Goal: Navigation & Orientation: Understand site structure

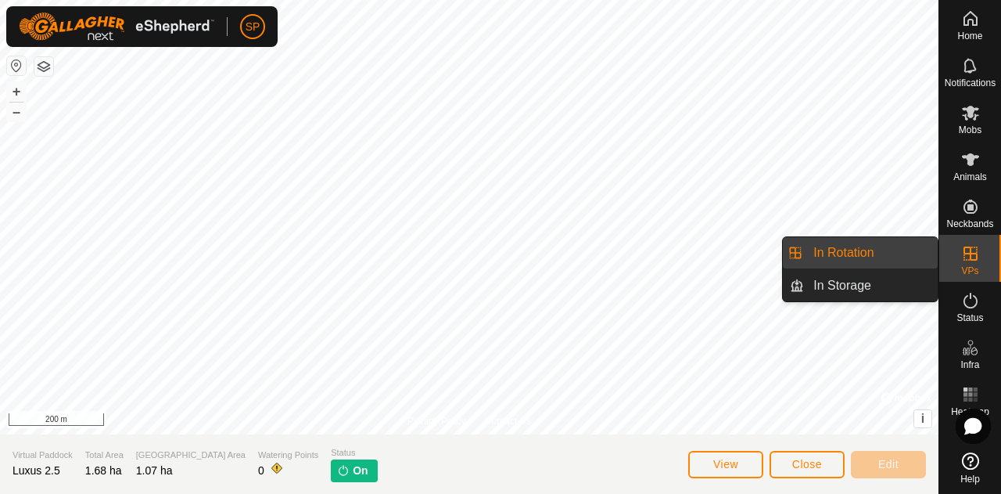
click at [967, 267] on span "VPs" at bounding box center [970, 270] width 17 height 9
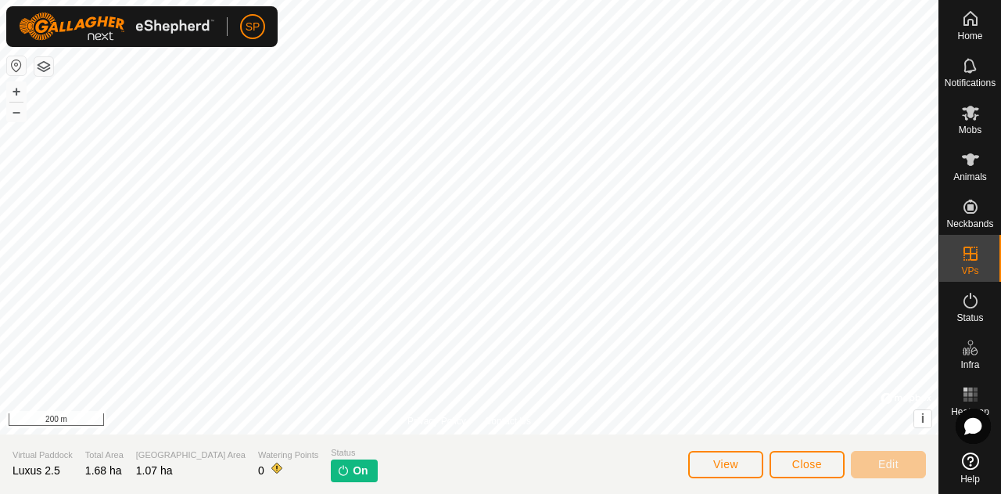
click at [53, 34] on img at bounding box center [117, 27] width 196 height 28
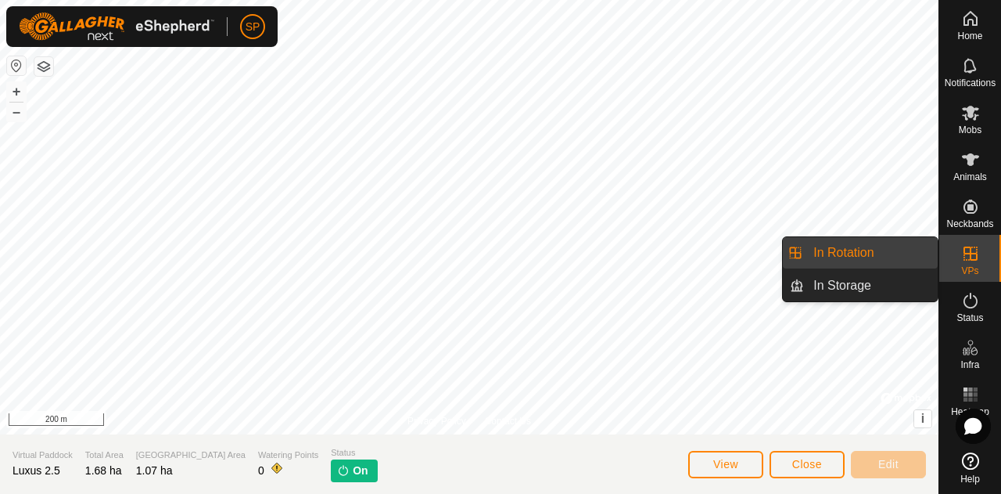
click at [969, 261] on icon at bounding box center [971, 253] width 19 height 19
click at [868, 255] on link "In Rotation" at bounding box center [871, 252] width 134 height 31
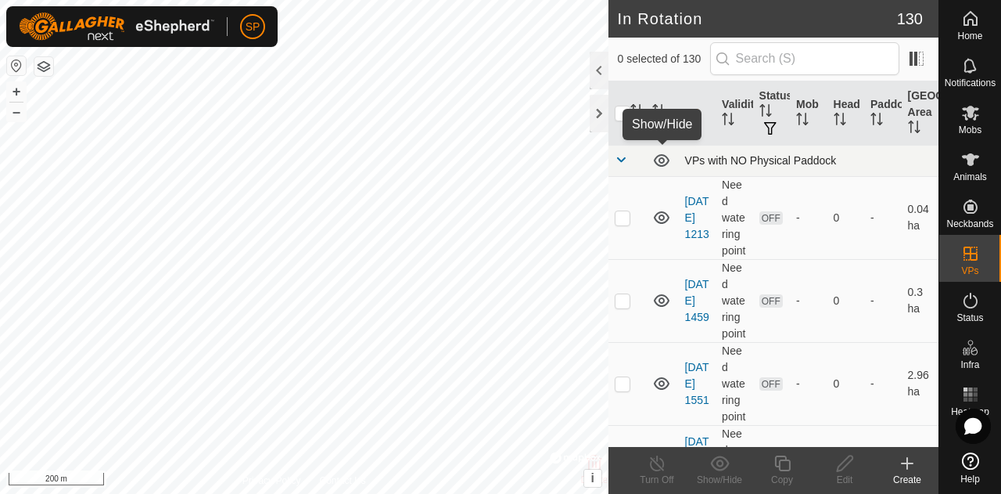
click at [663, 156] on icon at bounding box center [662, 160] width 19 height 19
click at [660, 159] on icon at bounding box center [662, 160] width 19 height 19
click at [660, 227] on icon at bounding box center [662, 217] width 19 height 19
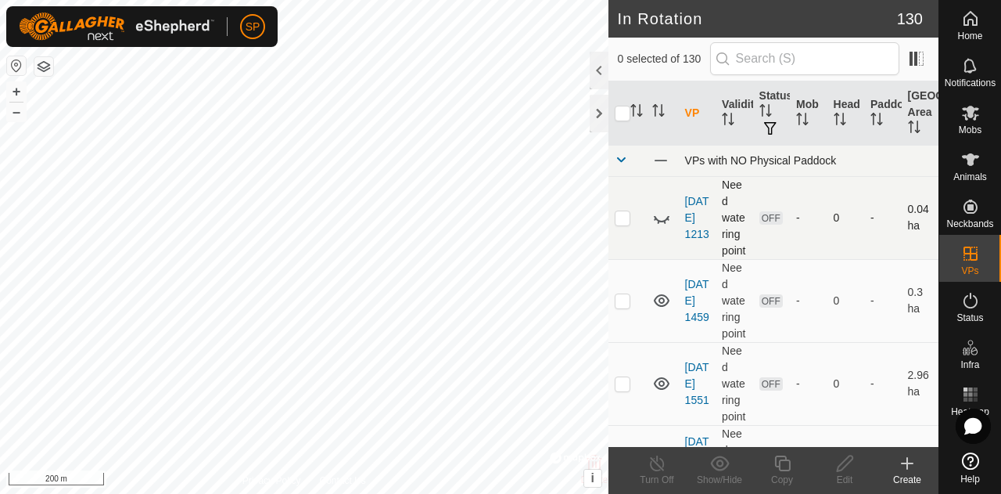
click at [629, 224] on p-checkbox at bounding box center [623, 217] width 16 height 13
checkbox input "true"
click at [623, 307] on p-checkbox at bounding box center [623, 300] width 16 height 13
checkbox input "true"
click at [663, 310] on icon at bounding box center [662, 300] width 19 height 19
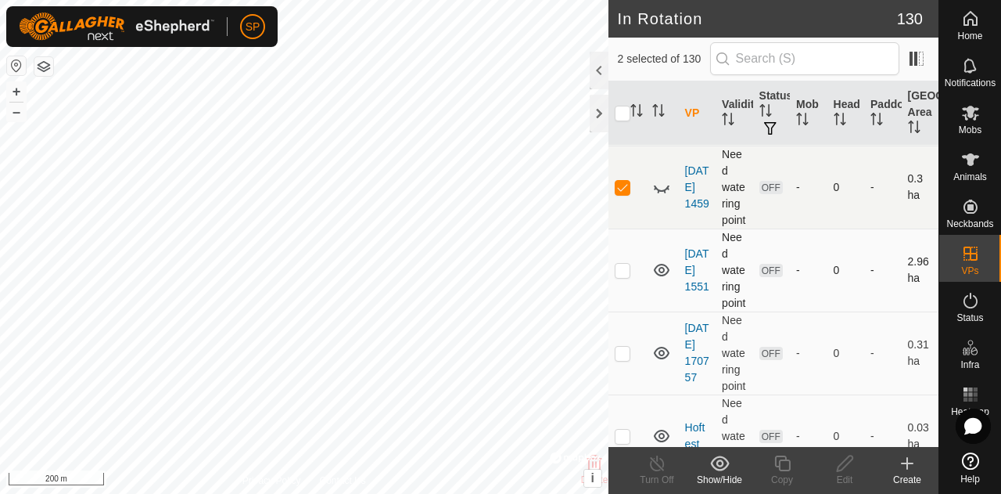
scroll to position [156, 0]
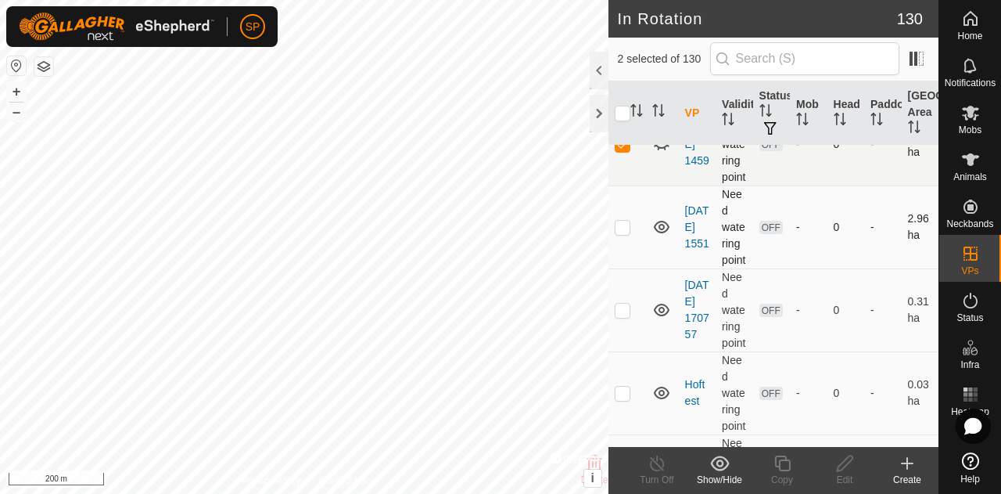
drag, startPoint x: 616, startPoint y: 304, endPoint x: 623, endPoint y: 309, distance: 8.5
click at [617, 233] on p-checkbox at bounding box center [623, 227] width 16 height 13
checkbox input "true"
click at [661, 236] on icon at bounding box center [662, 227] width 19 height 19
click at [623, 316] on p-checkbox at bounding box center [623, 310] width 16 height 13
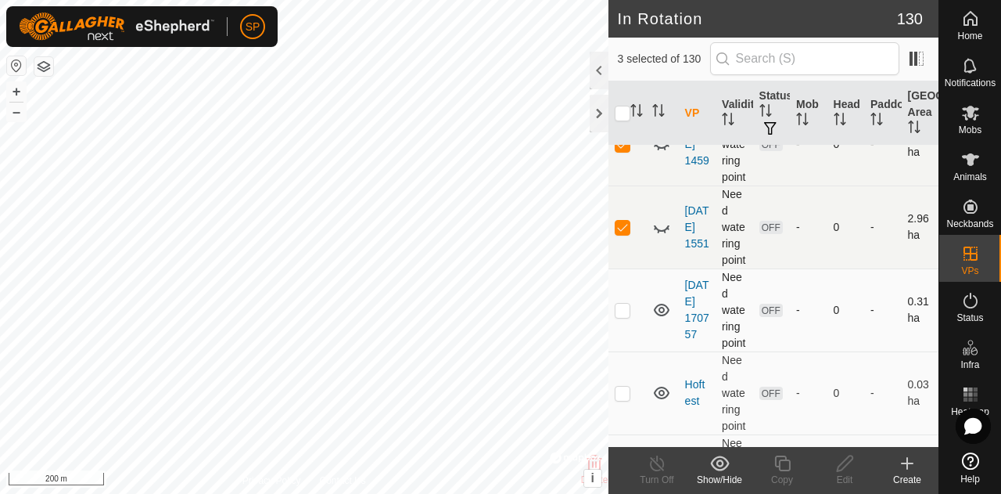
checkbox input "true"
click at [656, 319] on icon at bounding box center [662, 309] width 19 height 19
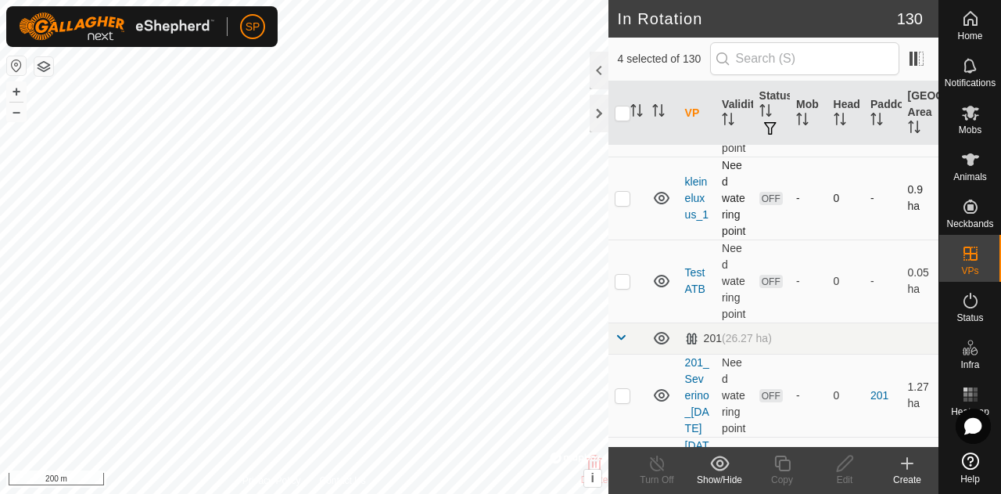
scroll to position [469, 0]
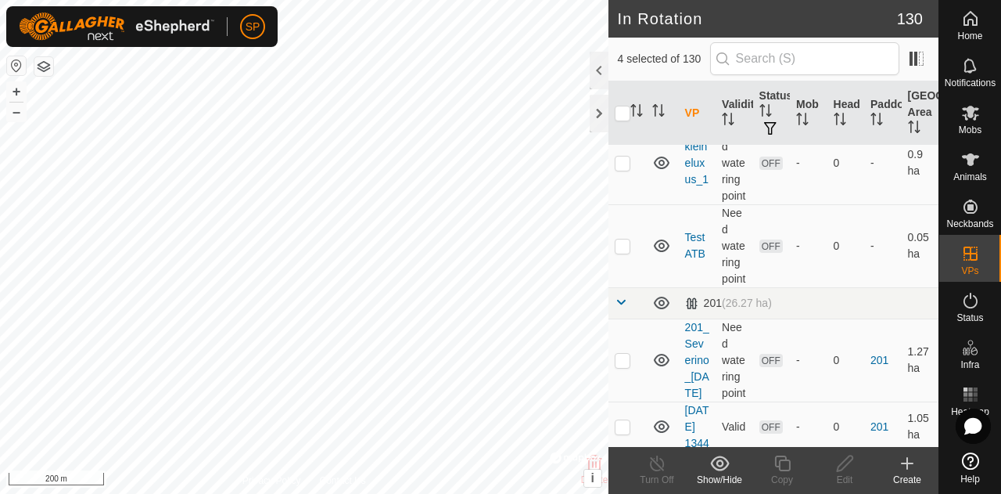
click at [627, 86] on p-checkbox at bounding box center [623, 80] width 16 height 13
checkbox input "true"
click at [627, 107] on input "checkbox" at bounding box center [623, 114] width 16 height 16
checkbox input "true"
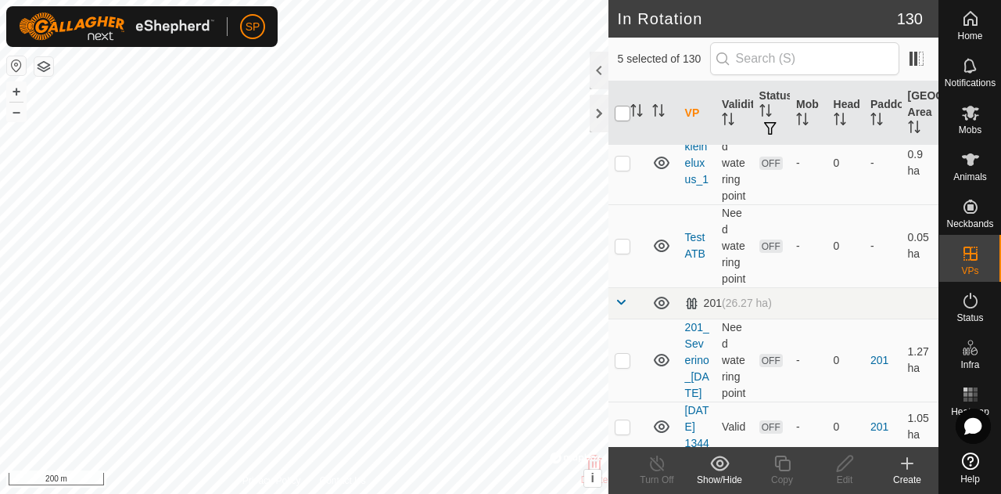
checkbox input "true"
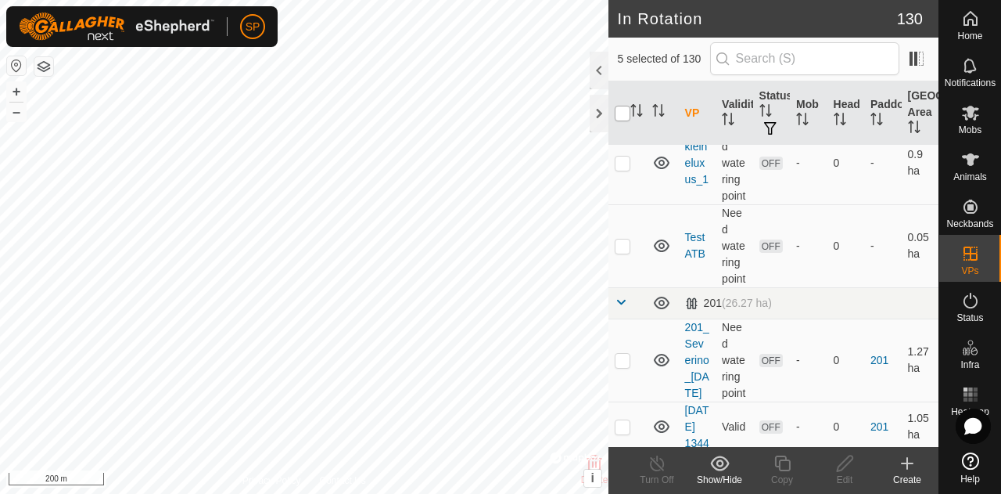
checkbox input "true"
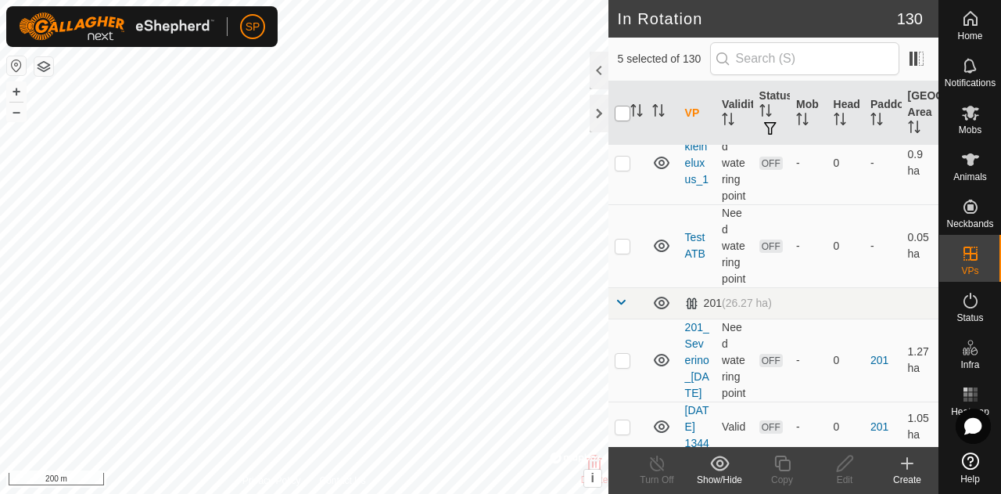
checkbox input "true"
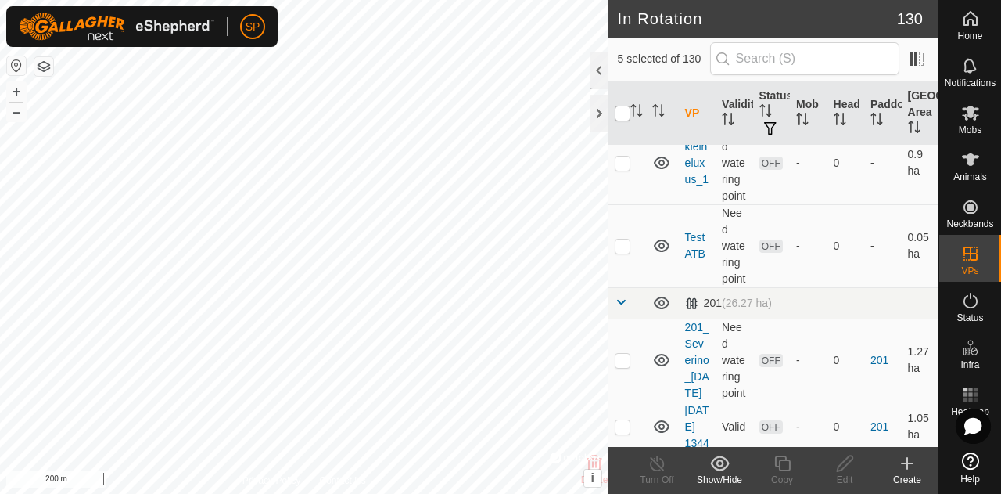
checkbox input "true"
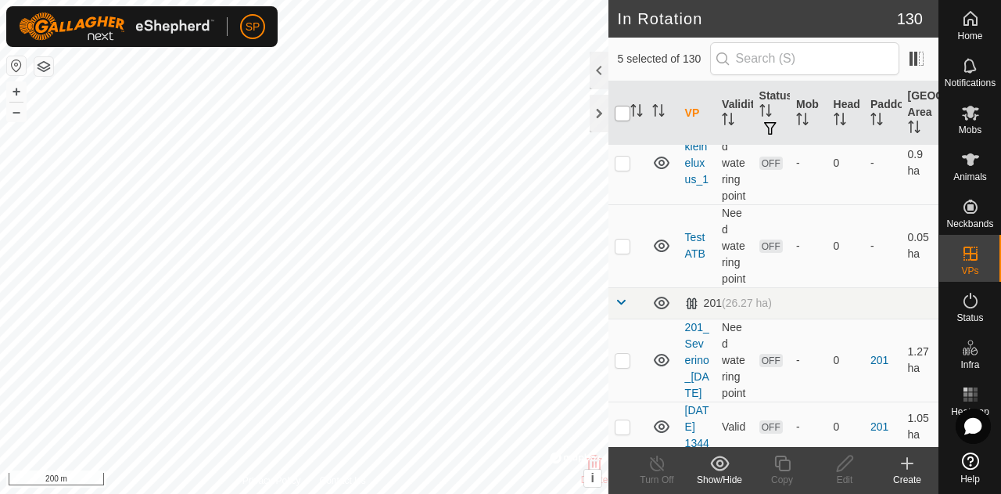
checkbox input "true"
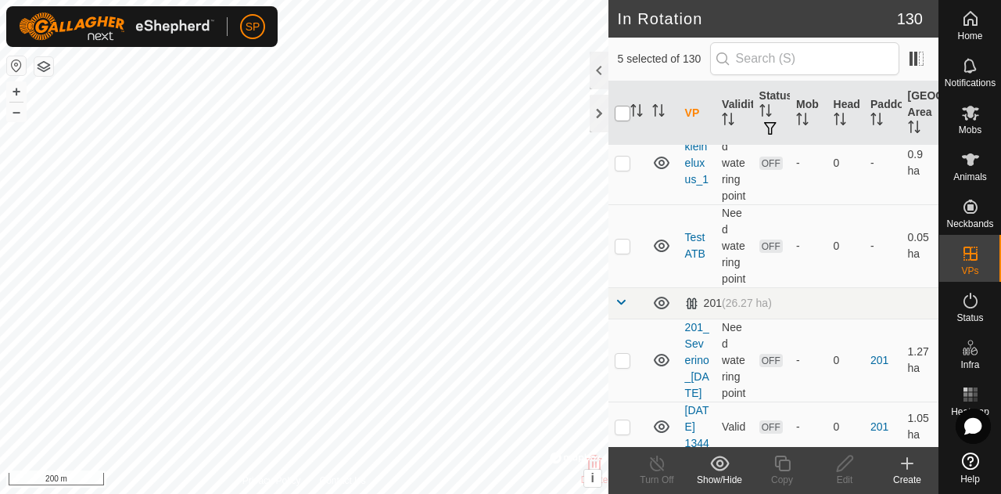
checkbox input "true"
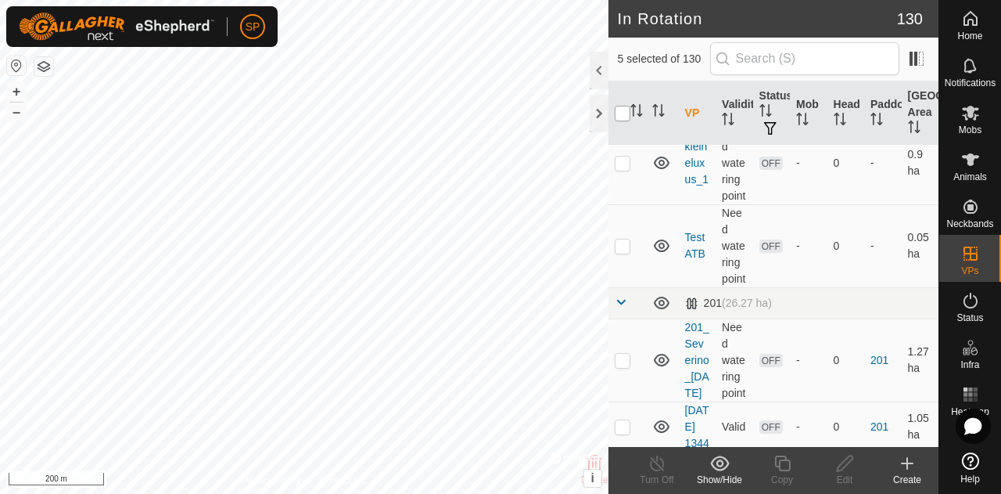
checkbox input "true"
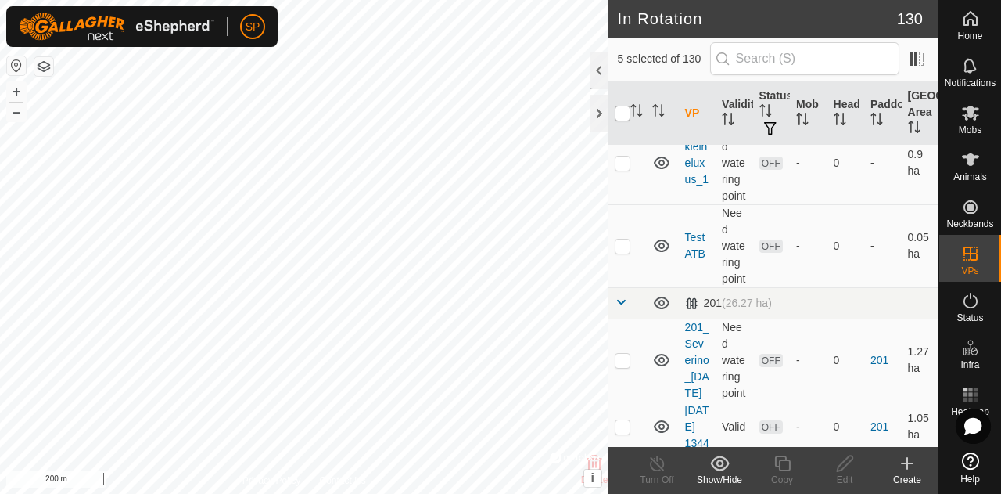
checkbox input "true"
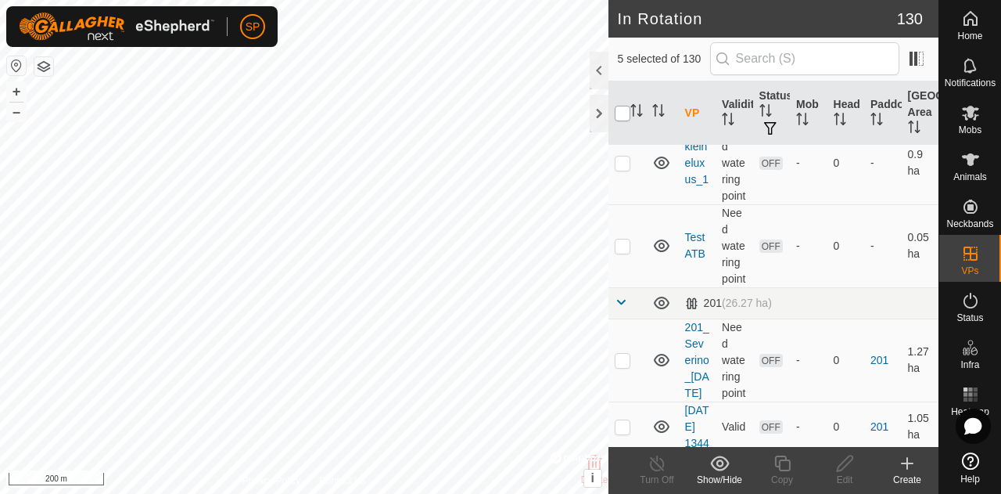
checkbox input "true"
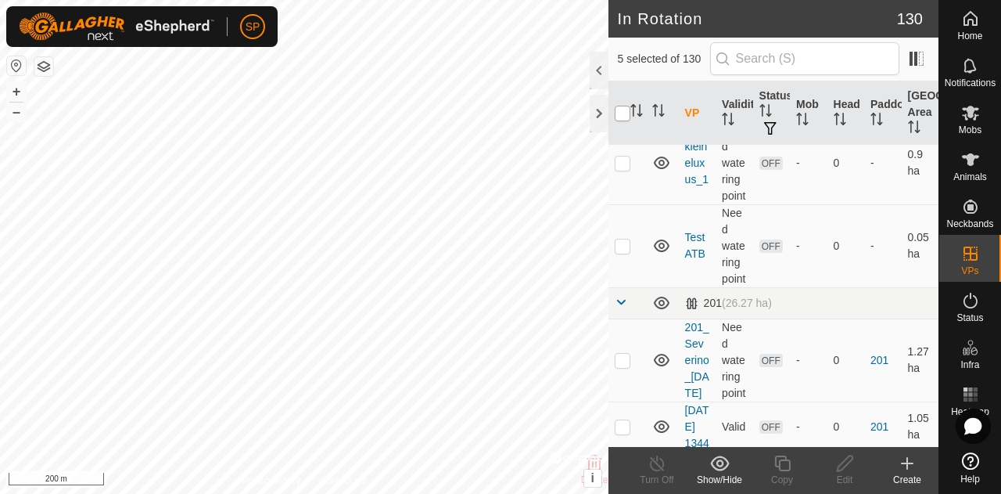
checkbox input "true"
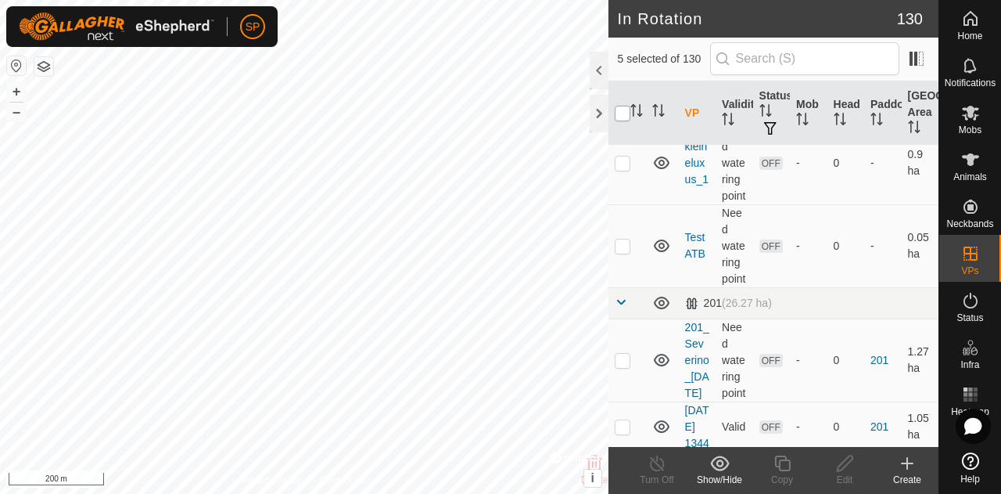
checkbox input "true"
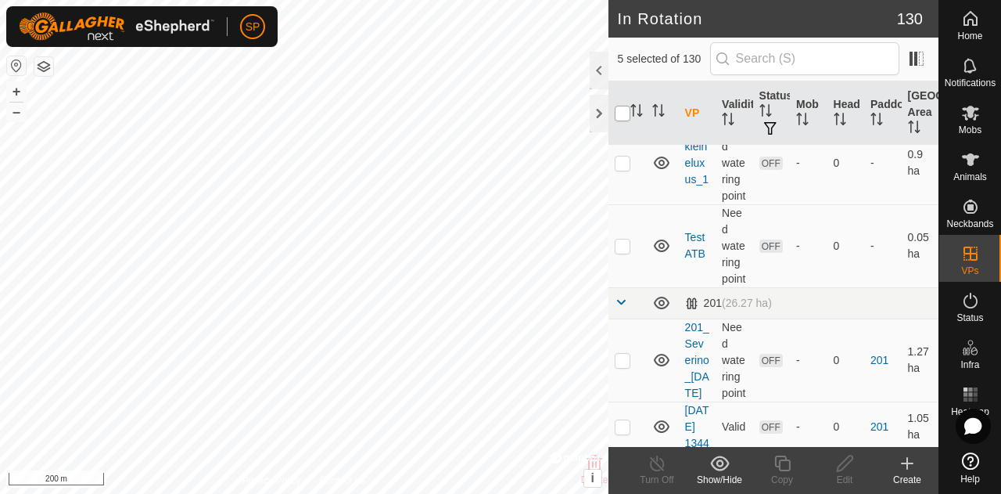
checkbox input "true"
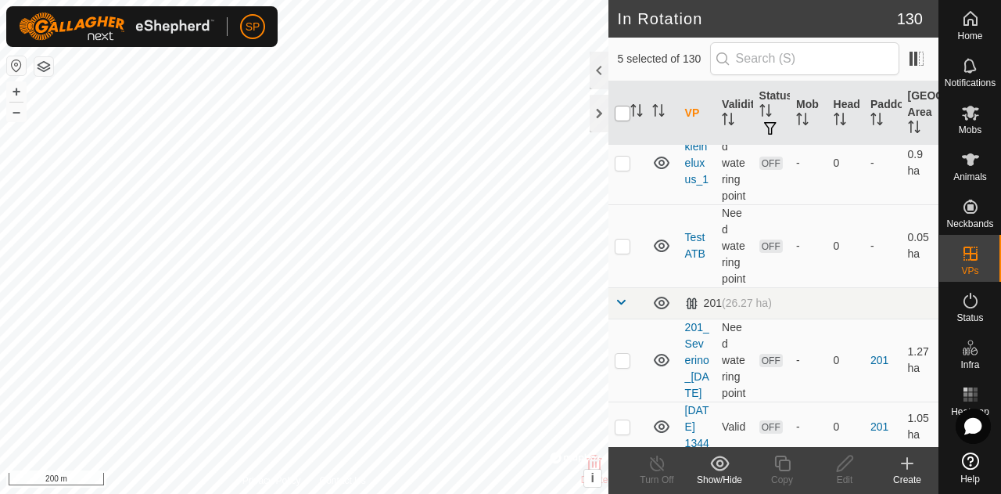
checkbox input "true"
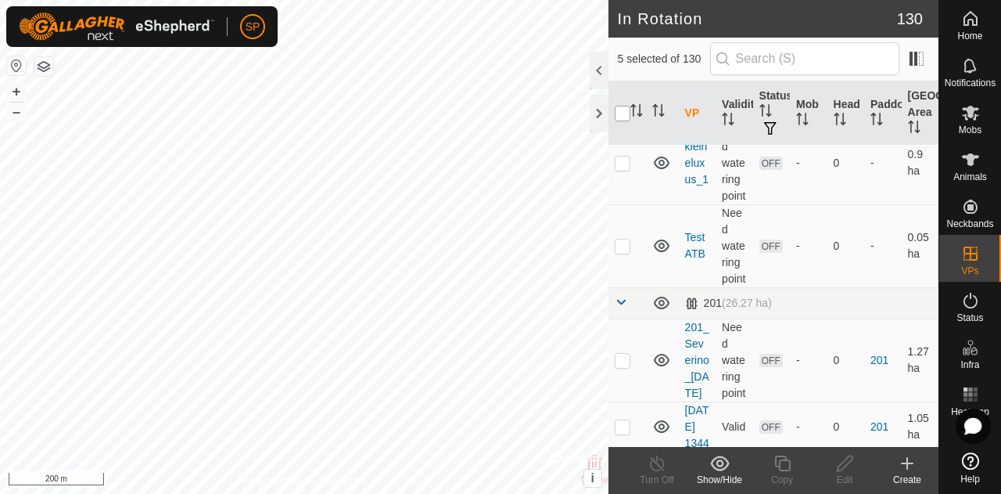
checkbox input "true"
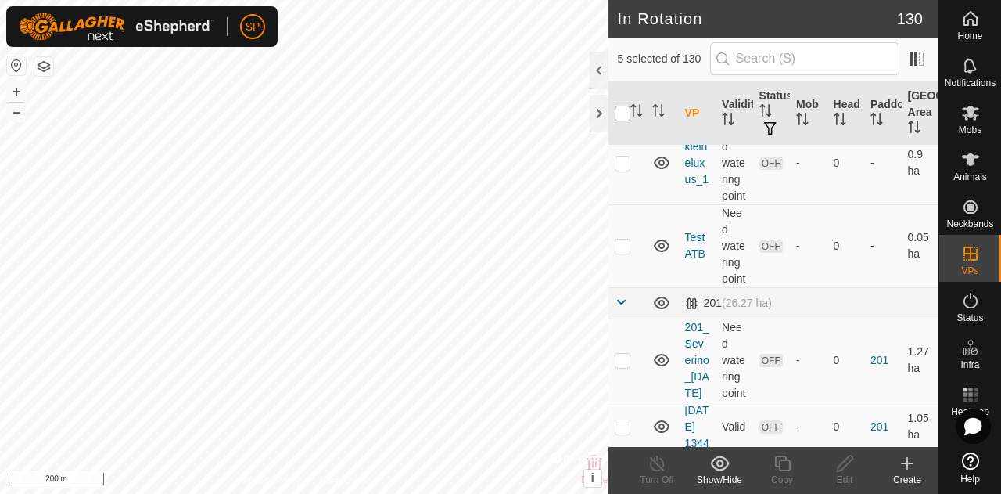
checkbox input "true"
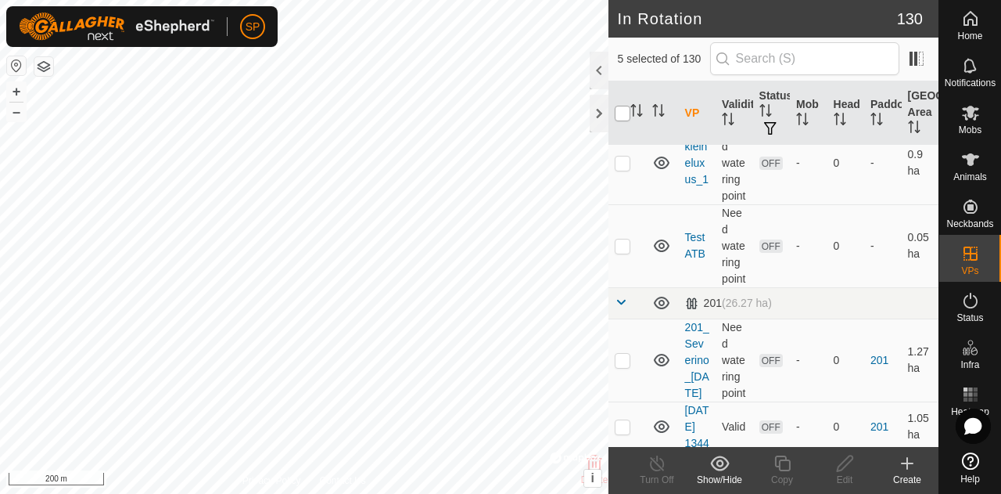
checkbox input "true"
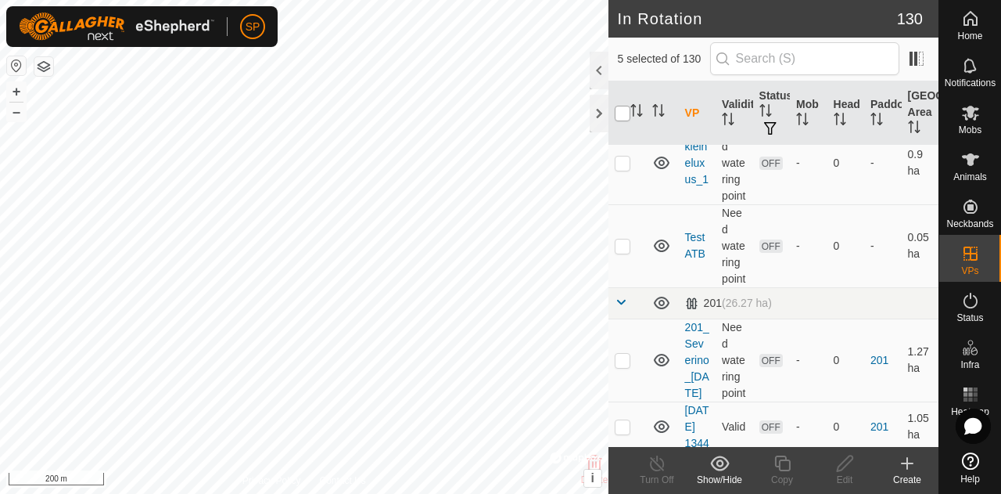
checkbox input "true"
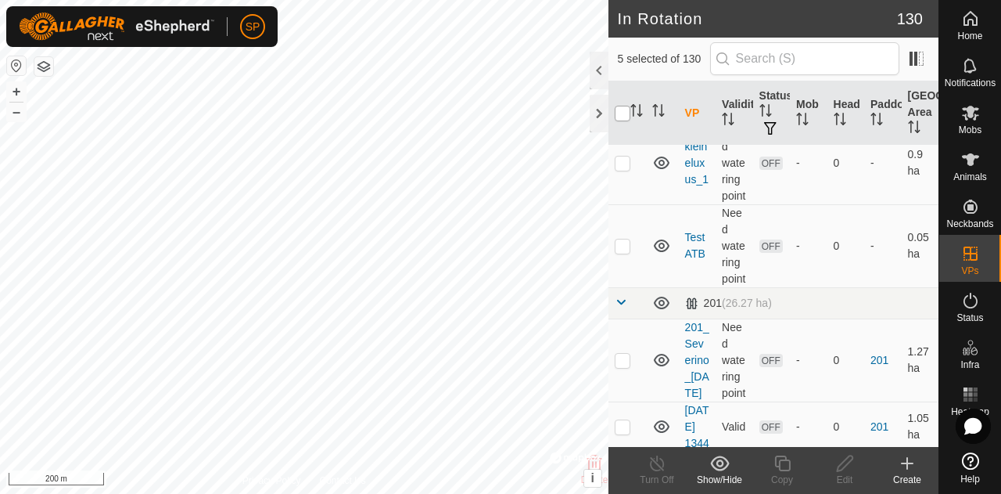
checkbox input "true"
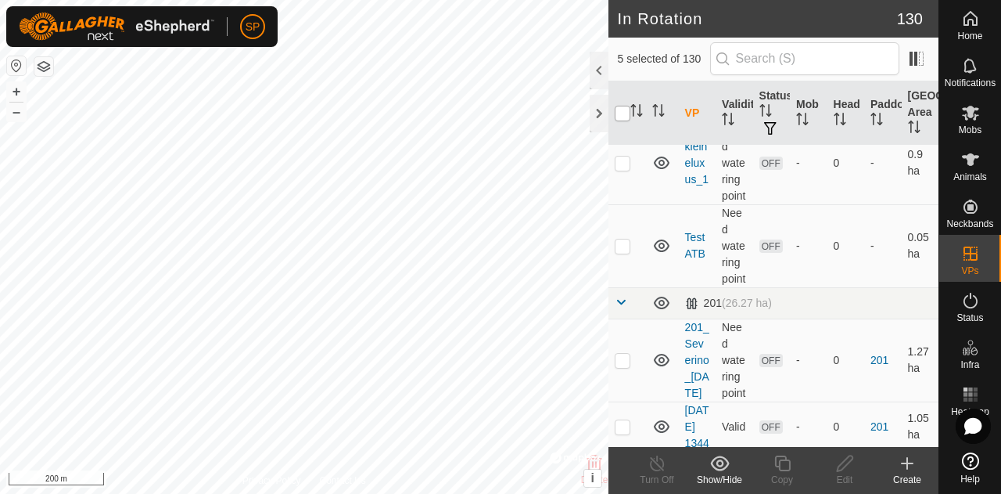
checkbox input "true"
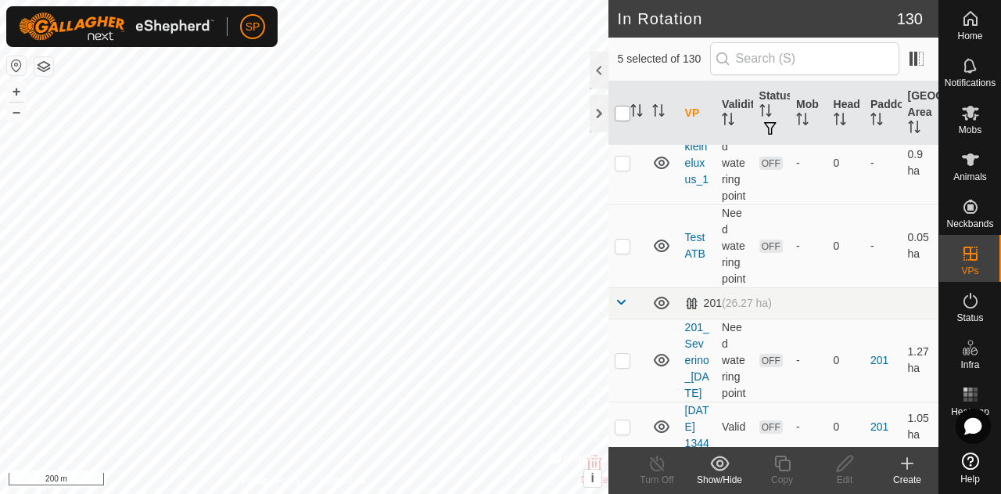
checkbox input "true"
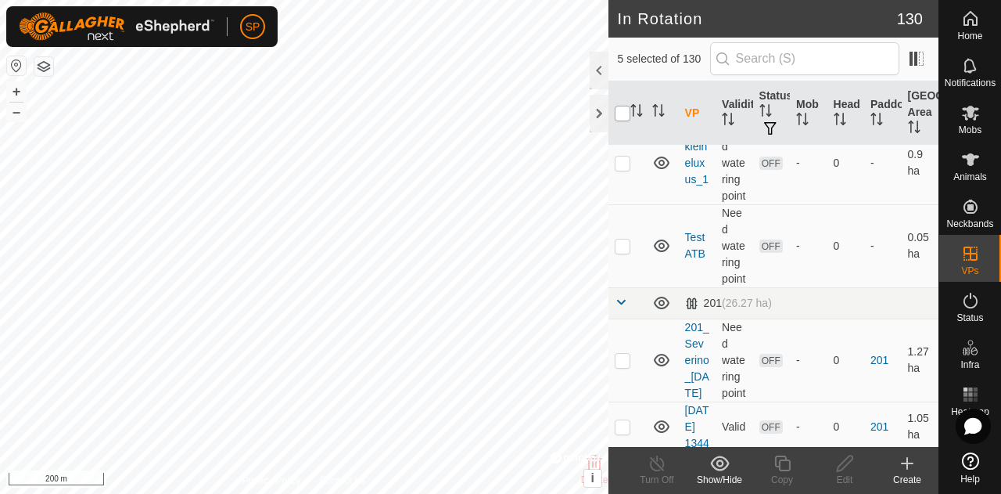
checkbox input "true"
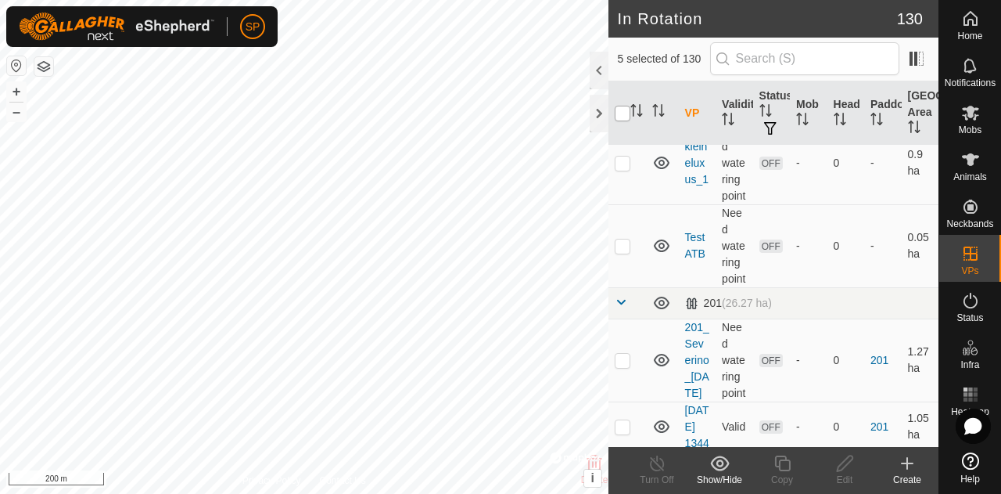
checkbox input "true"
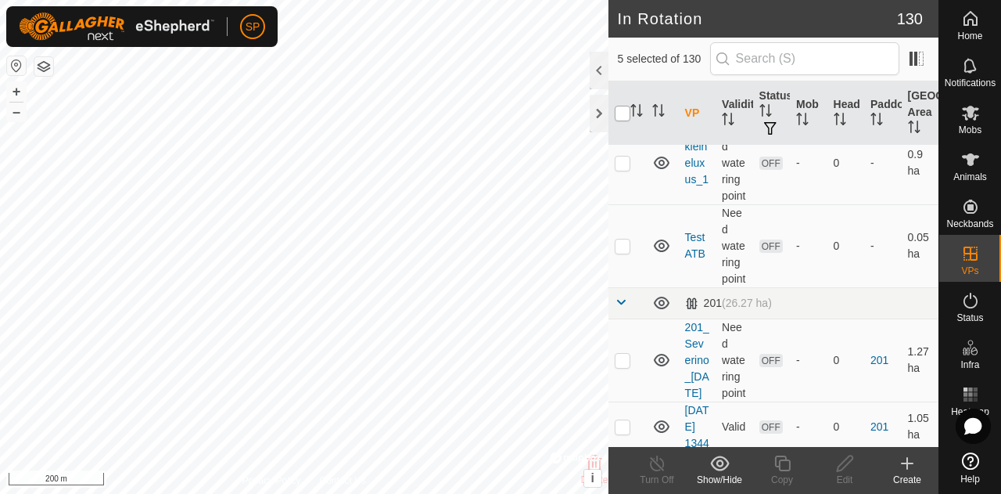
checkbox input "true"
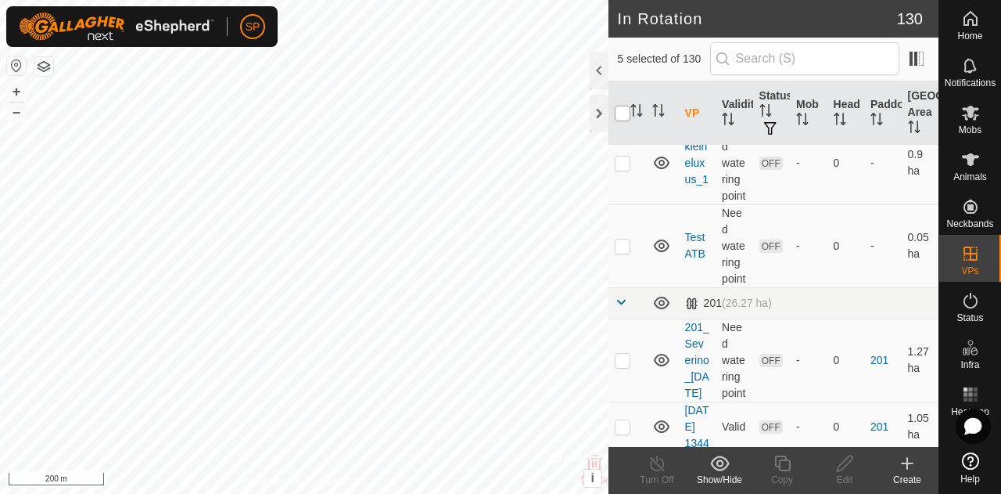
checkbox input "true"
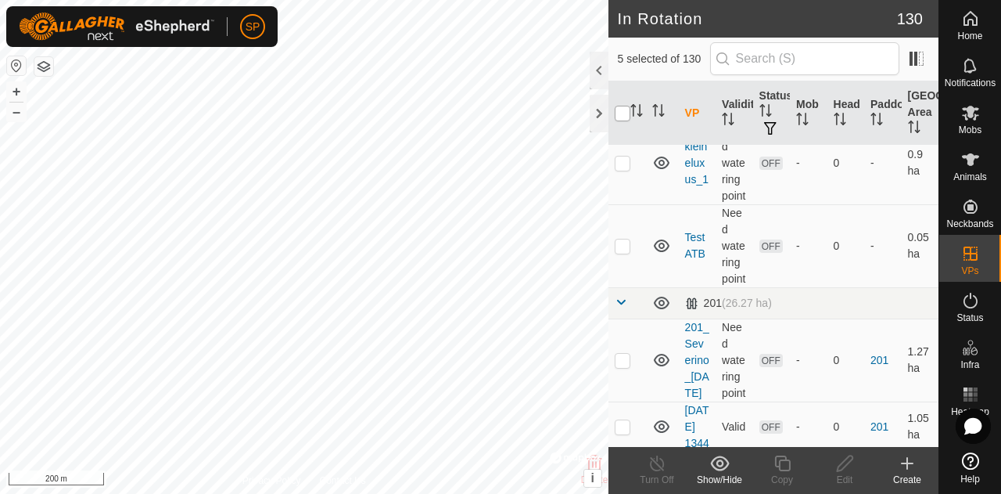
checkbox input "true"
click at [656, 89] on icon at bounding box center [662, 79] width 19 height 19
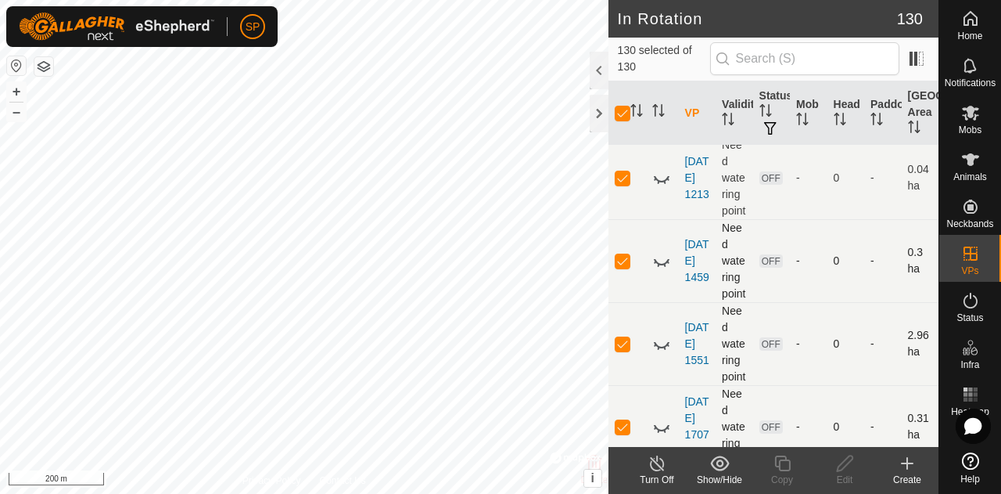
scroll to position [0, 0]
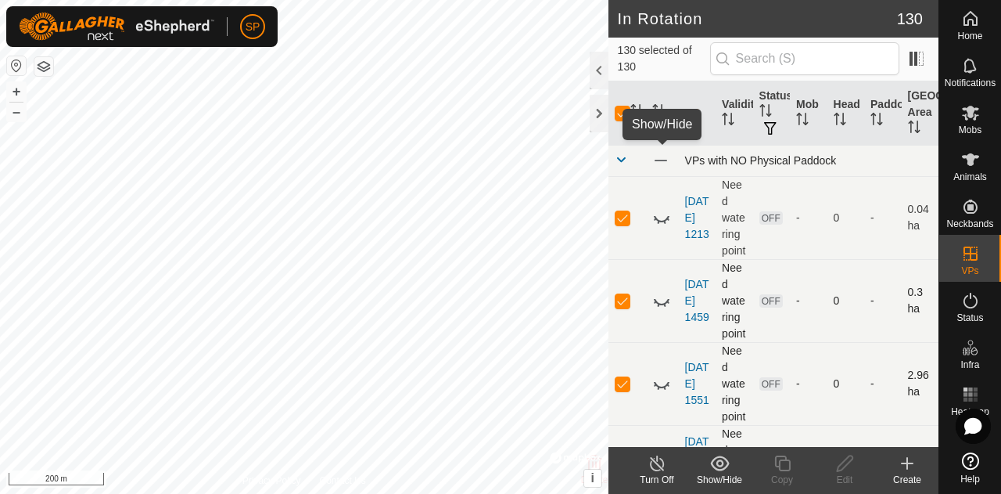
click at [659, 157] on span at bounding box center [661, 160] width 17 height 17
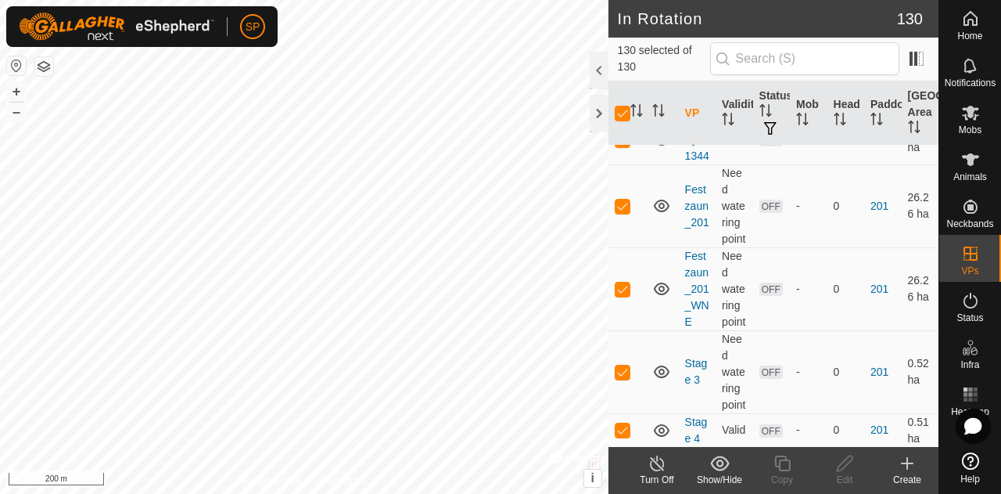
scroll to position [782, 0]
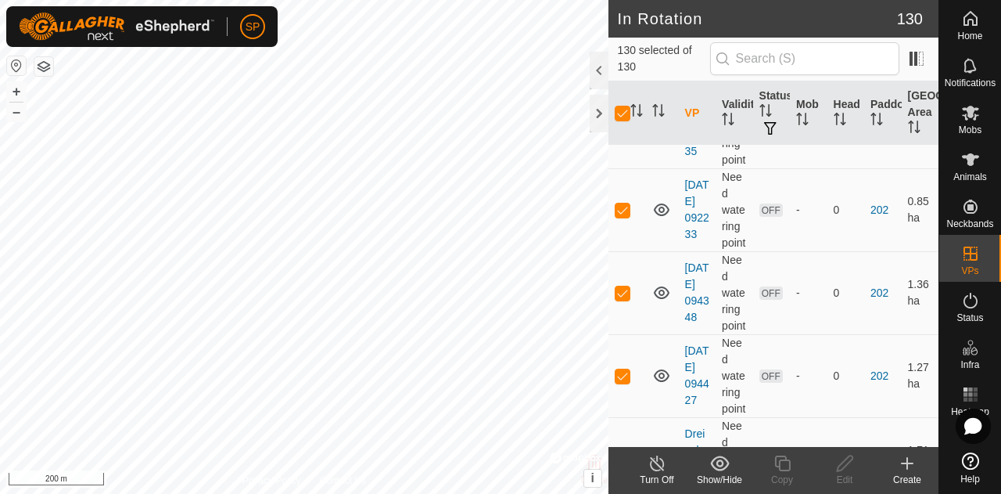
scroll to position [1330, 0]
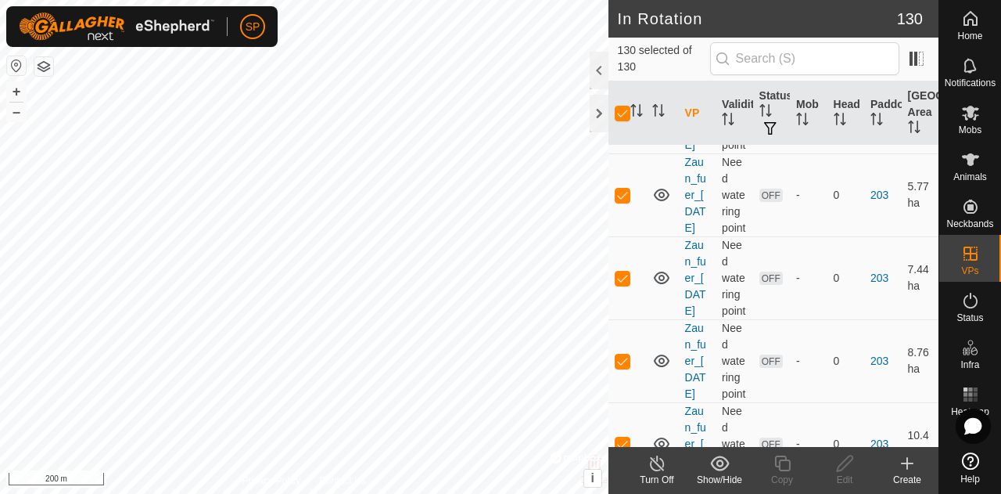
scroll to position [2895, 0]
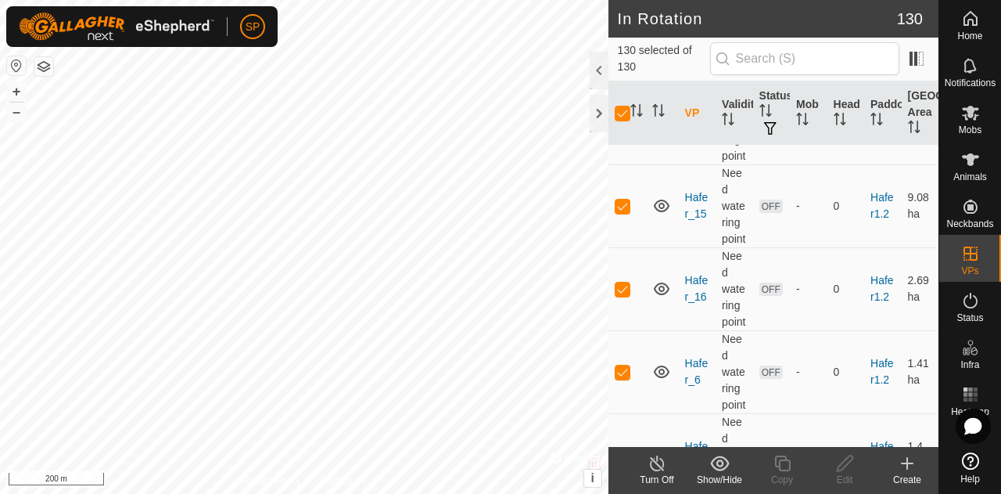
scroll to position [5320, 0]
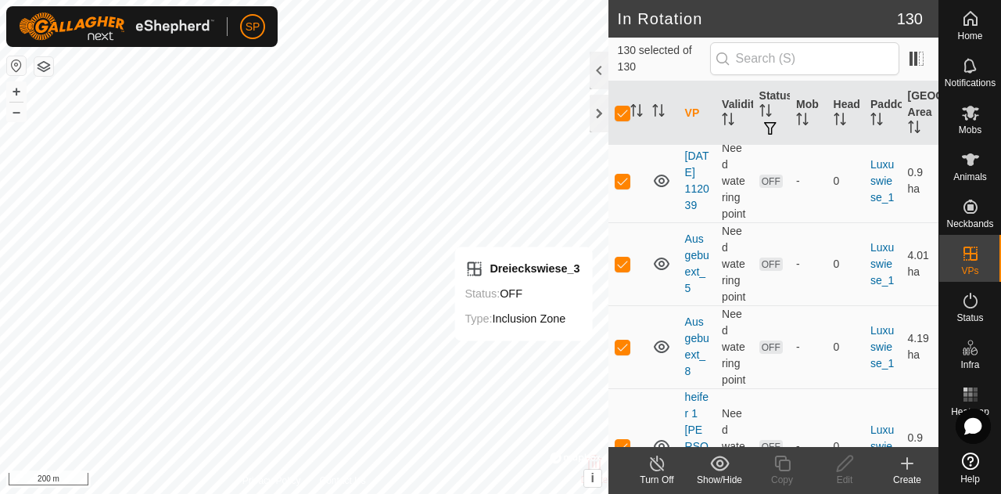
scroll to position [6729, 0]
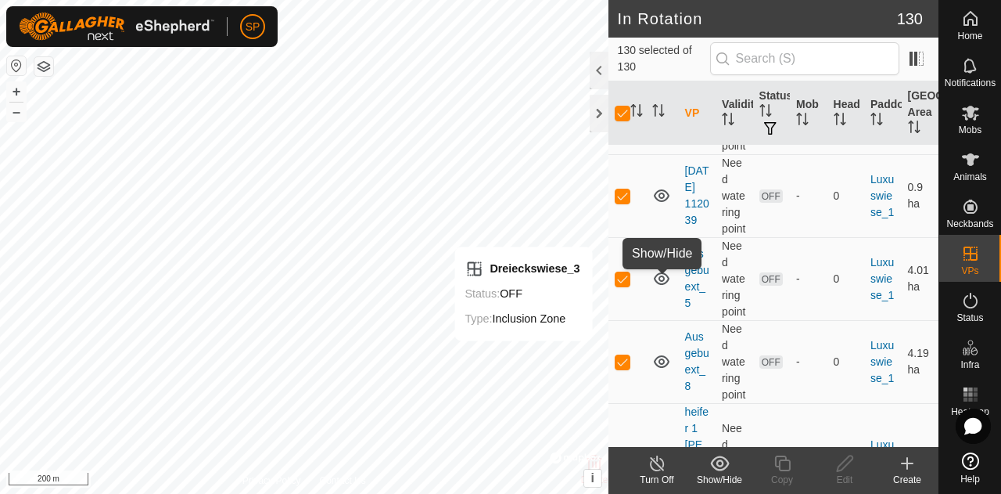
click at [625, 113] on input "checkbox" at bounding box center [623, 114] width 16 height 16
checkbox input "false"
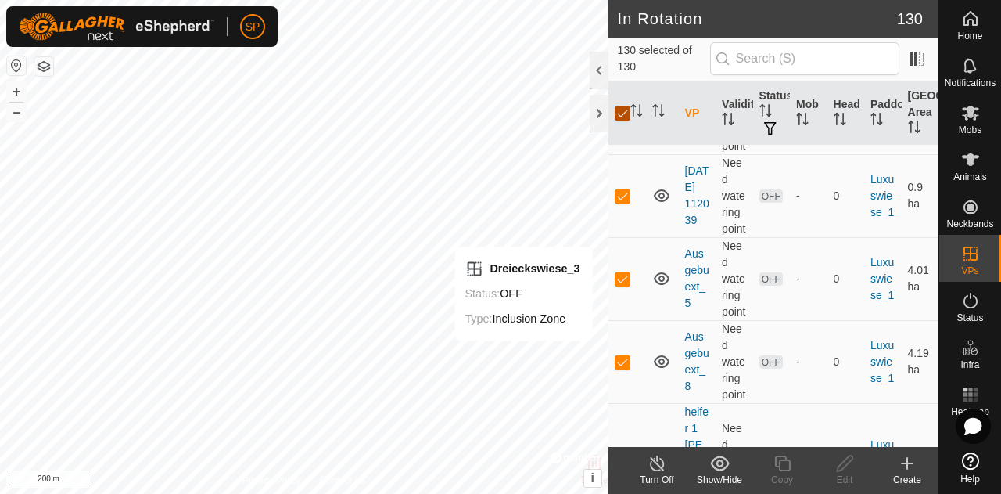
checkbox input "false"
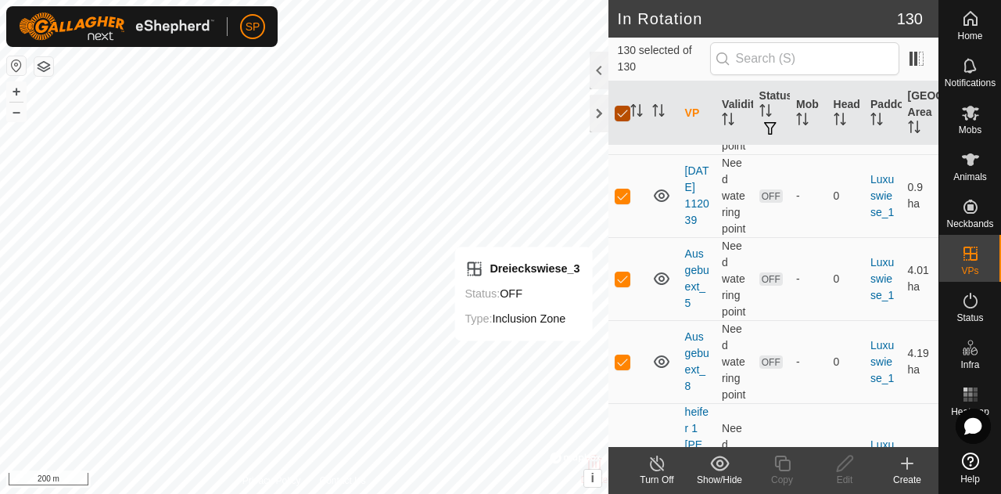
checkbox input "false"
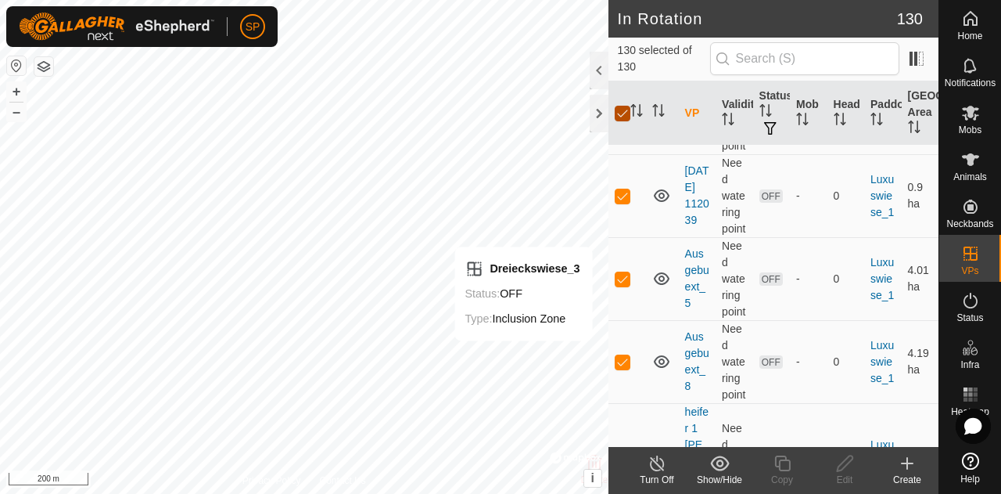
checkbox input "false"
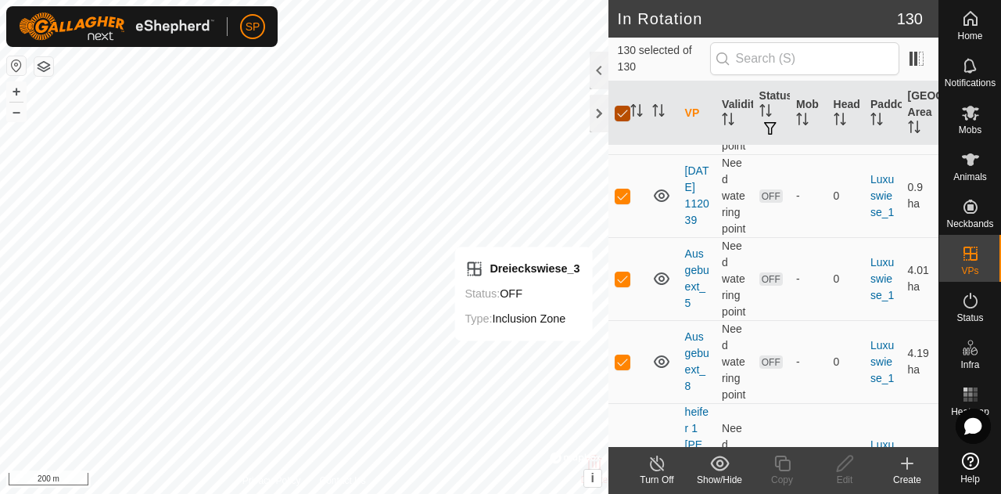
checkbox input "false"
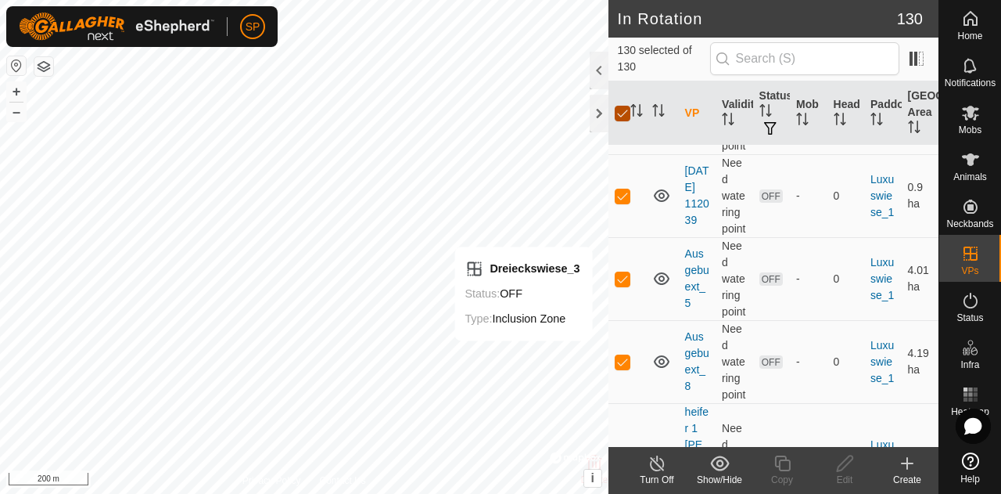
checkbox input "false"
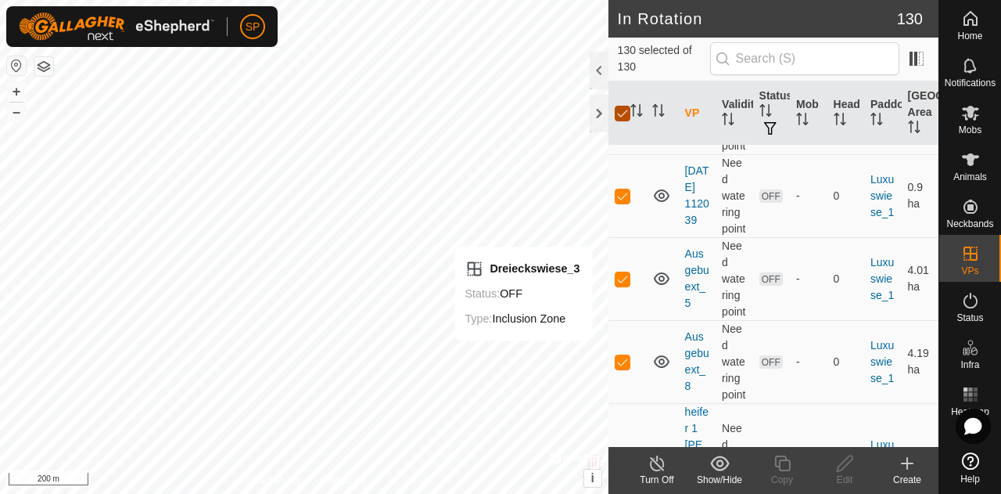
checkbox input "false"
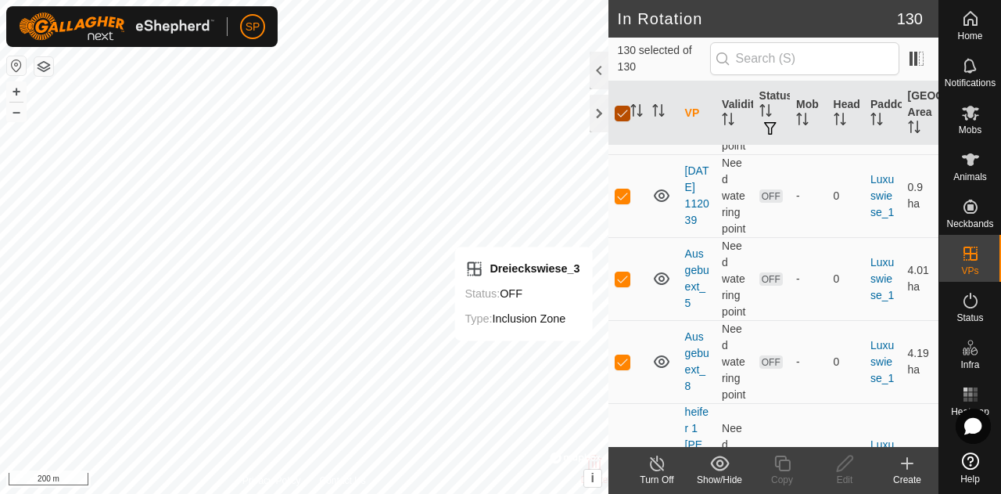
checkbox input "false"
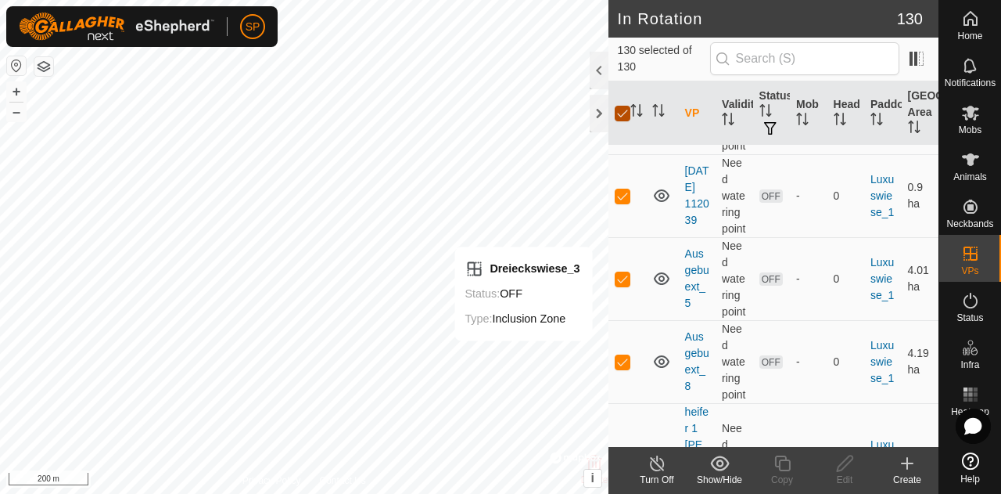
checkbox input "false"
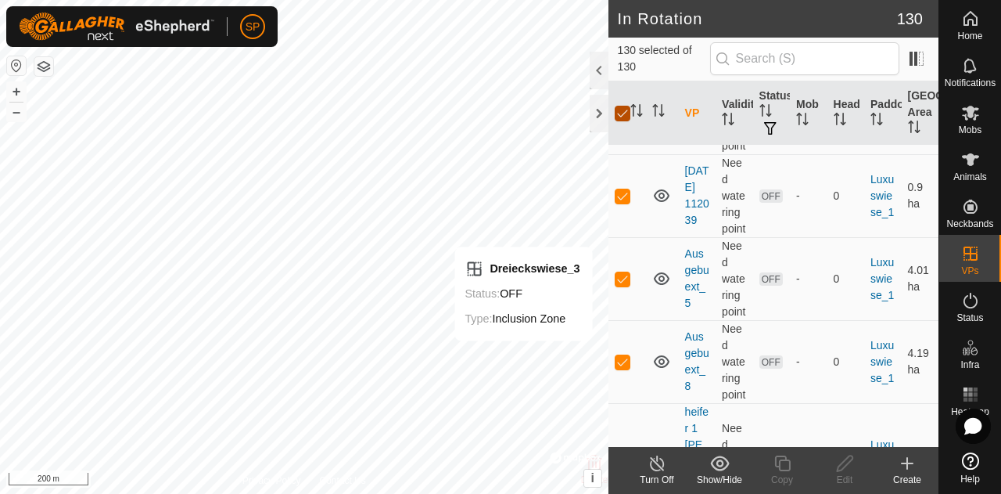
checkbox input "false"
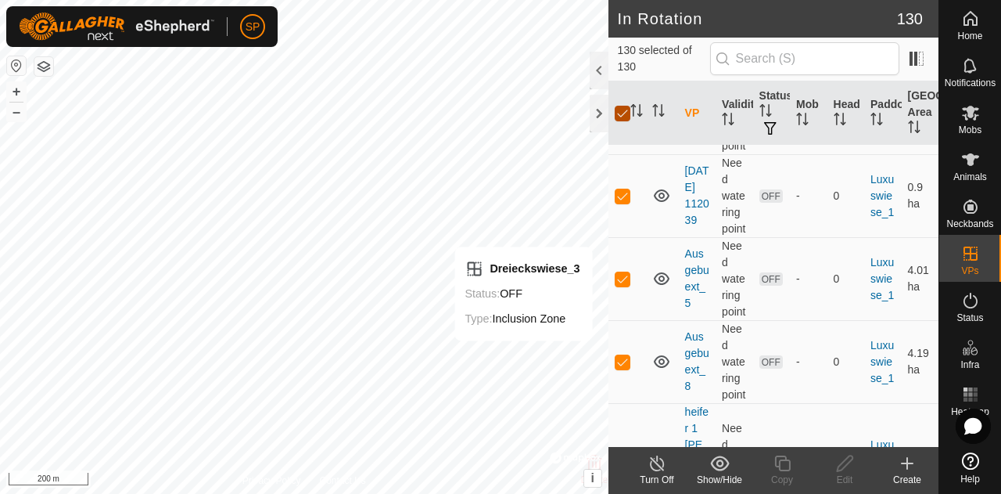
checkbox input "false"
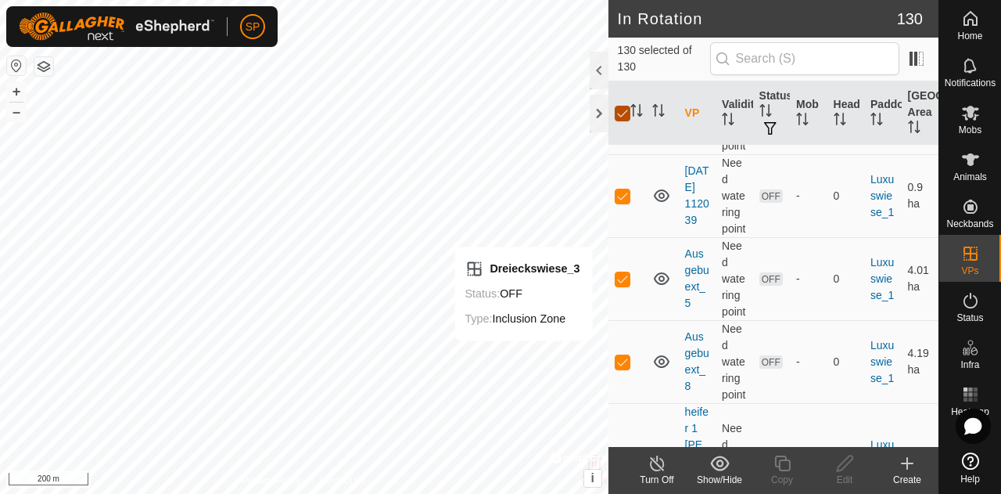
checkbox input "false"
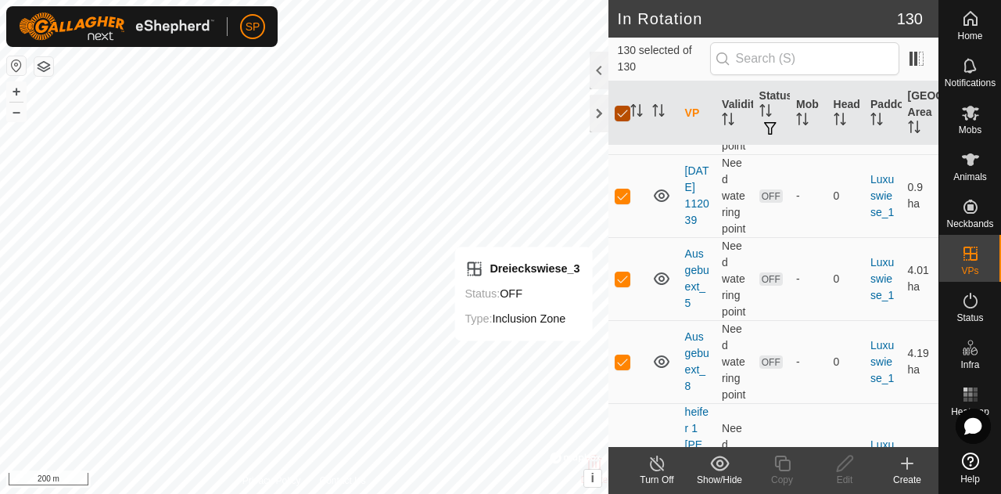
checkbox input "false"
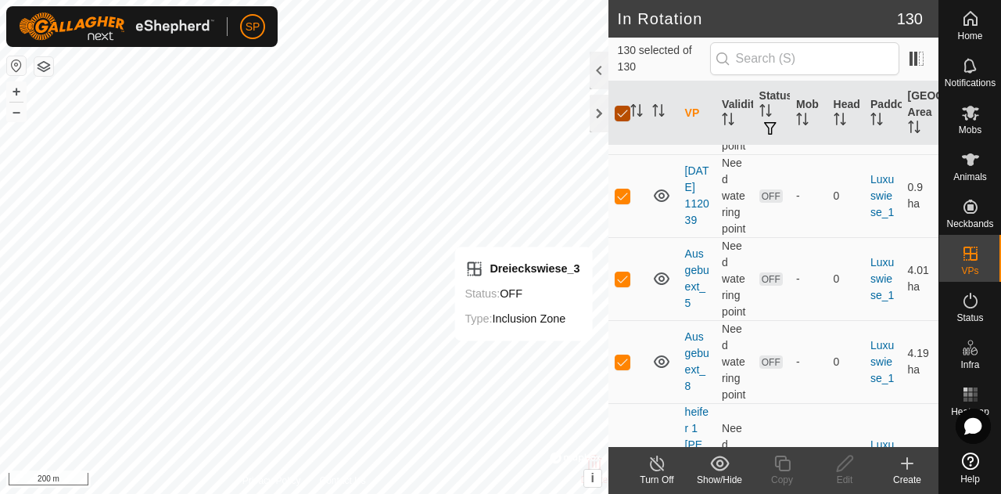
checkbox input "false"
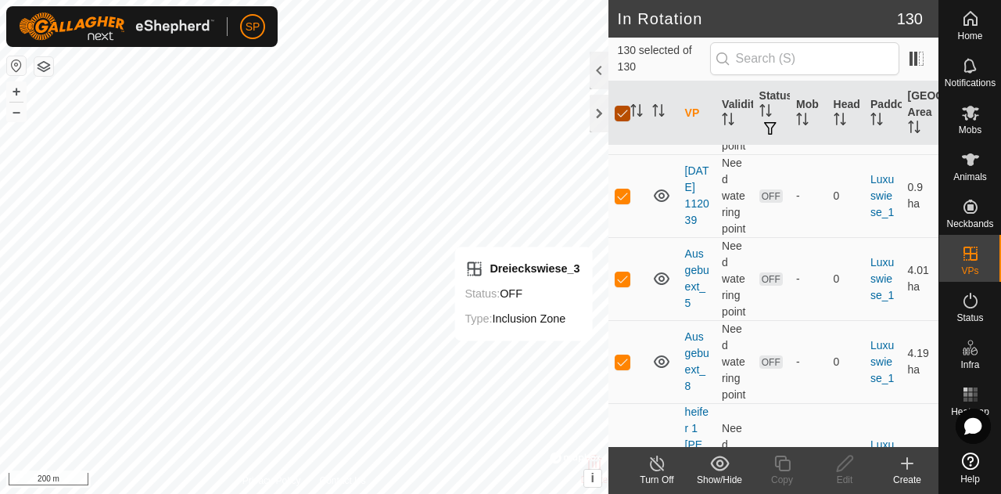
checkbox input "false"
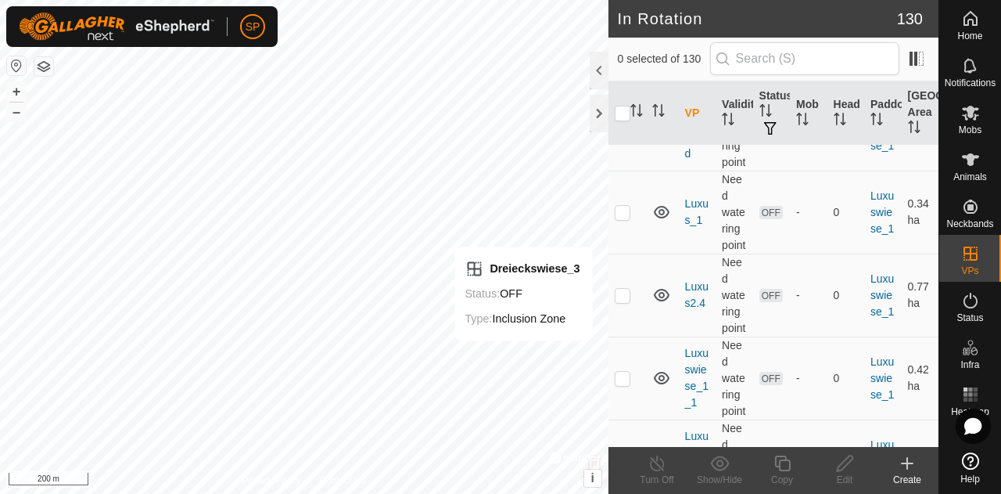
scroll to position [8528, 0]
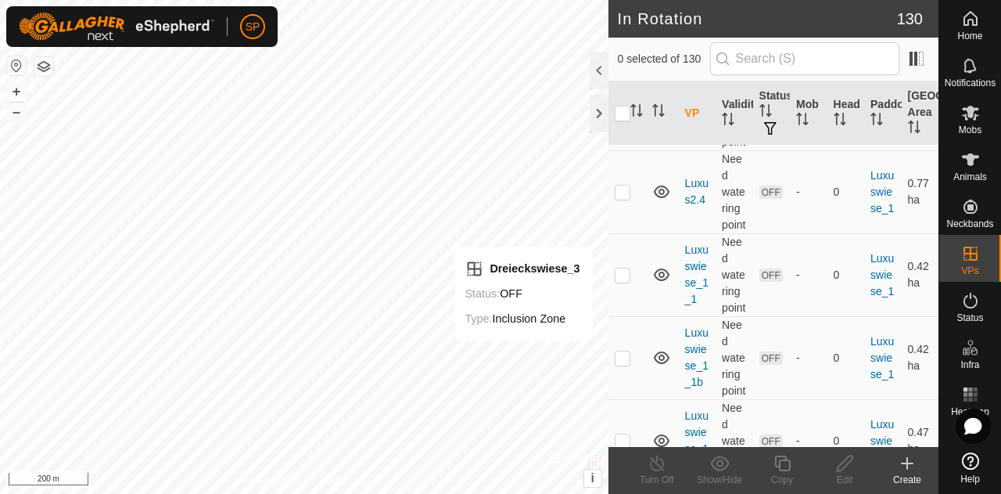
scroll to position [8685, 0]
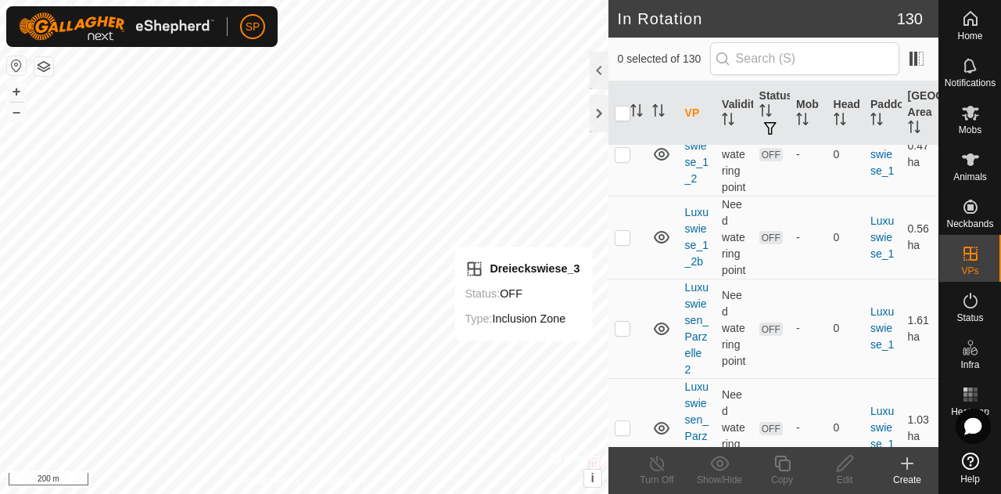
scroll to position [8919, 0]
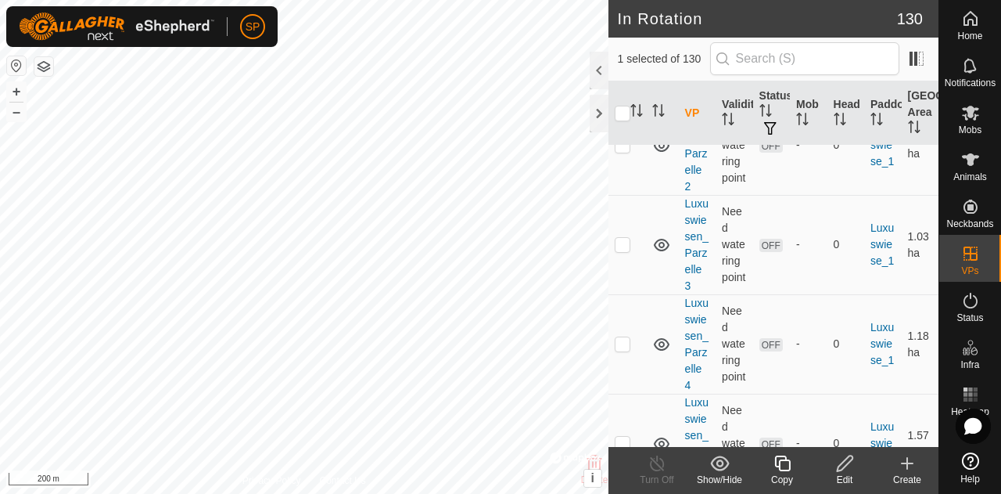
scroll to position [9154, 0]
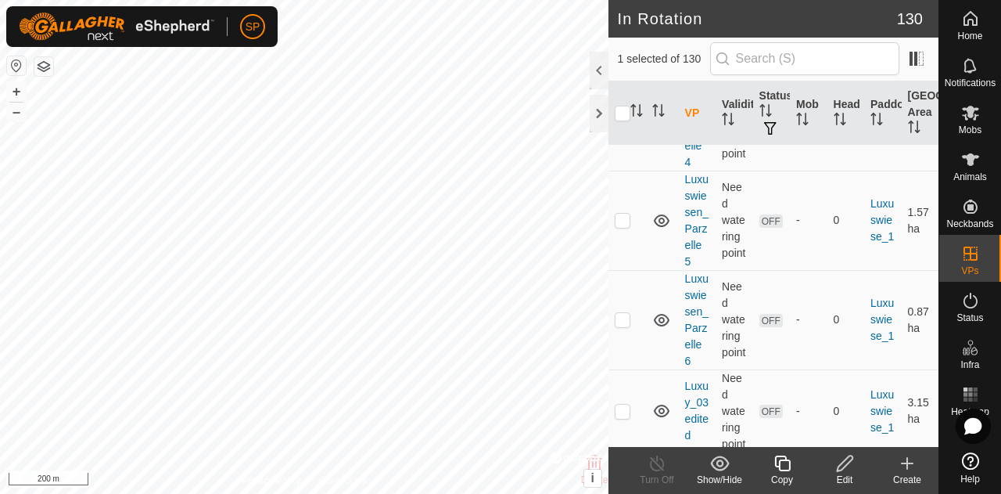
scroll to position [9311, 0]
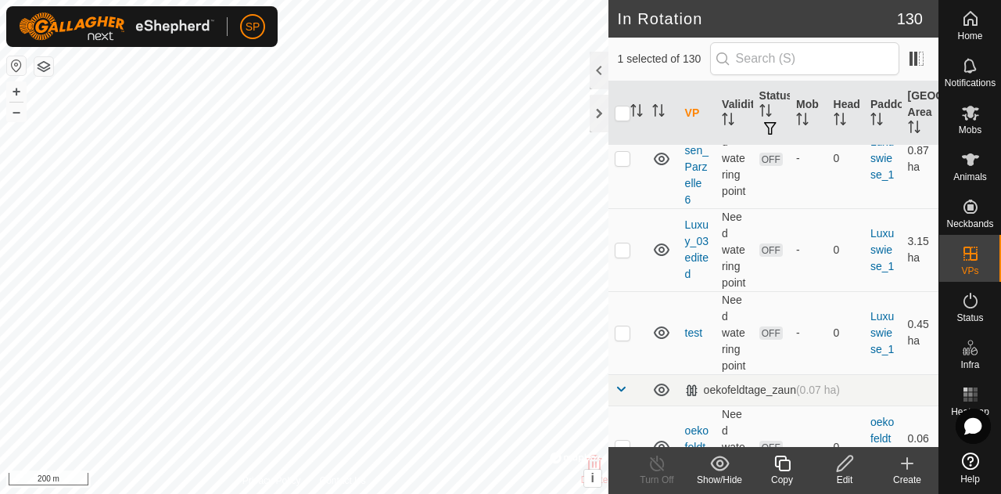
scroll to position [9467, 0]
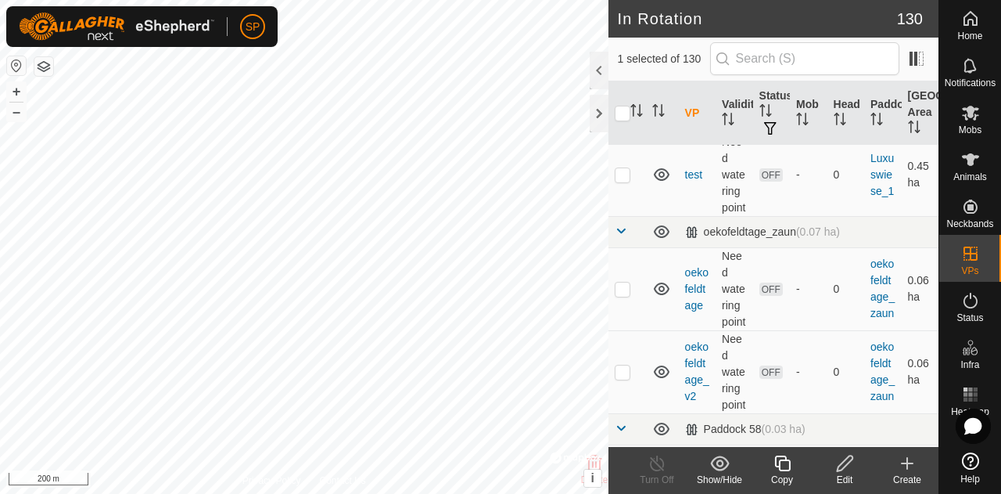
scroll to position [9702, 0]
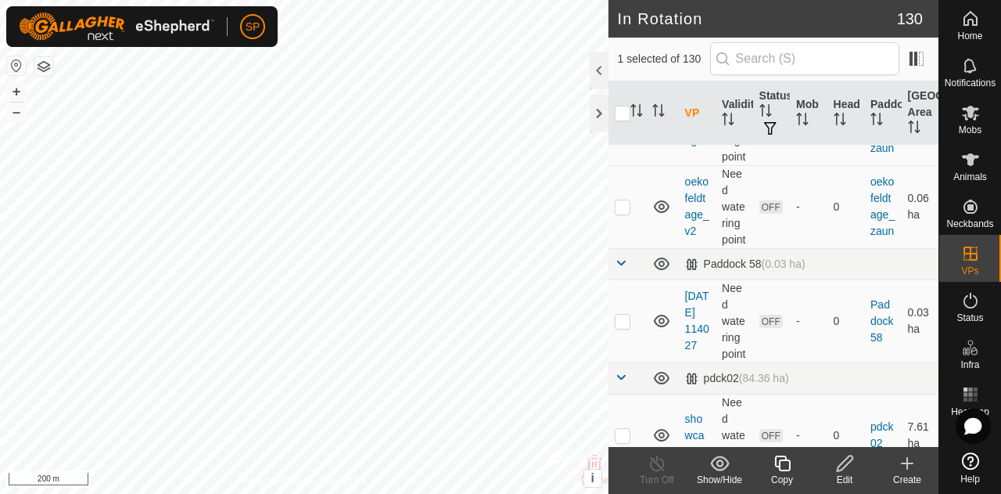
scroll to position [9937, 0]
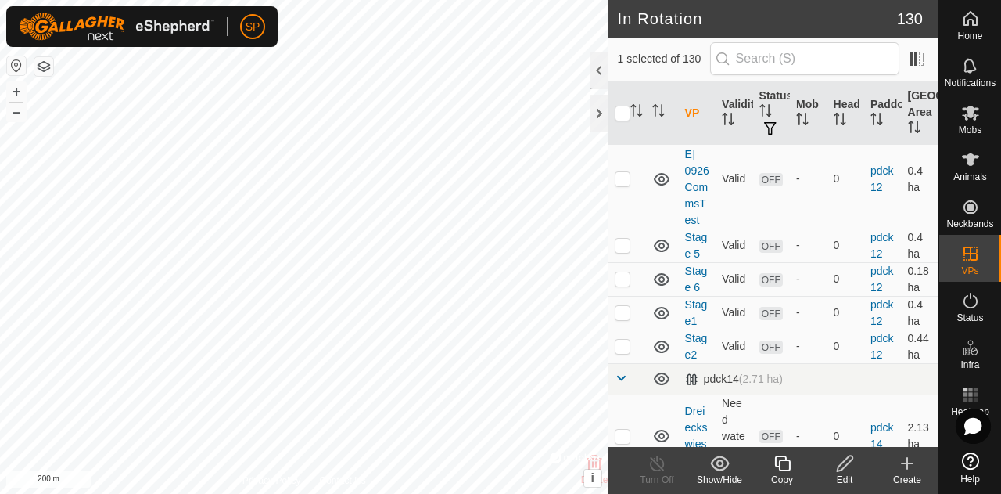
scroll to position [10171, 0]
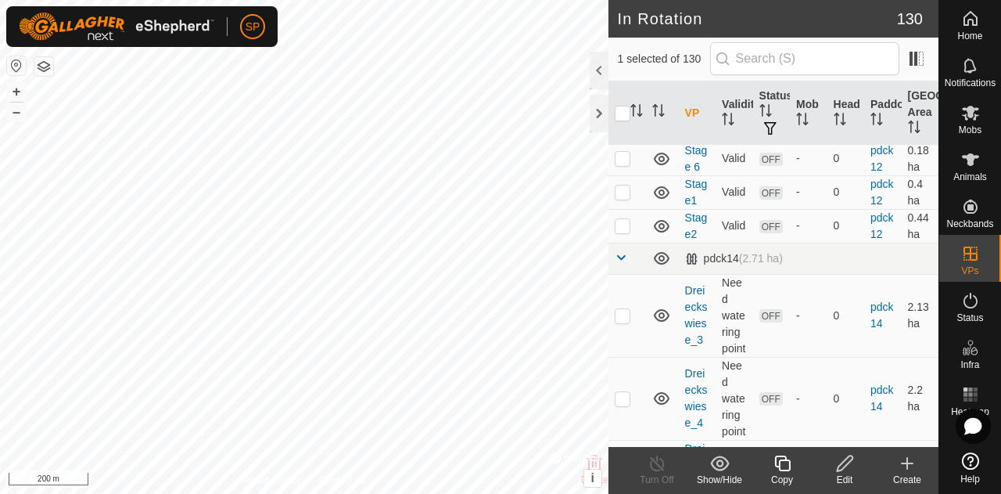
scroll to position [10328, 0]
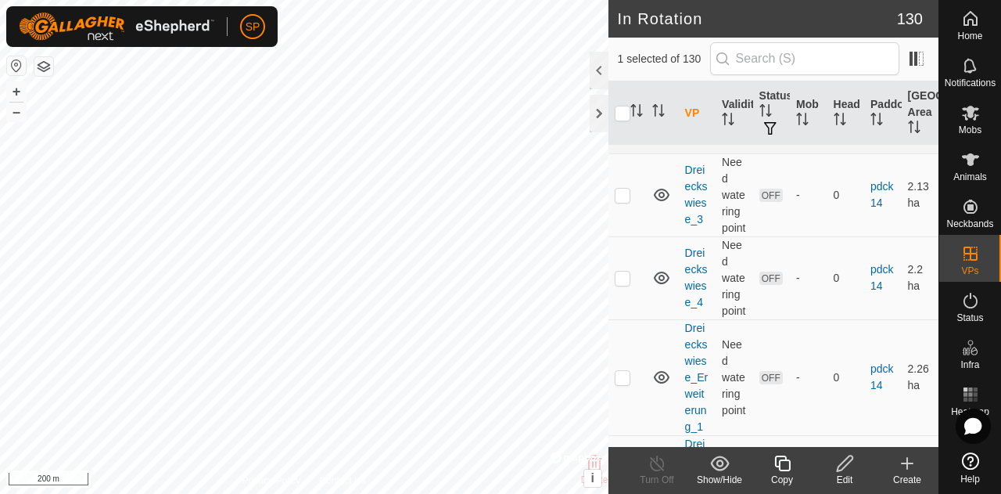
scroll to position [10484, 0]
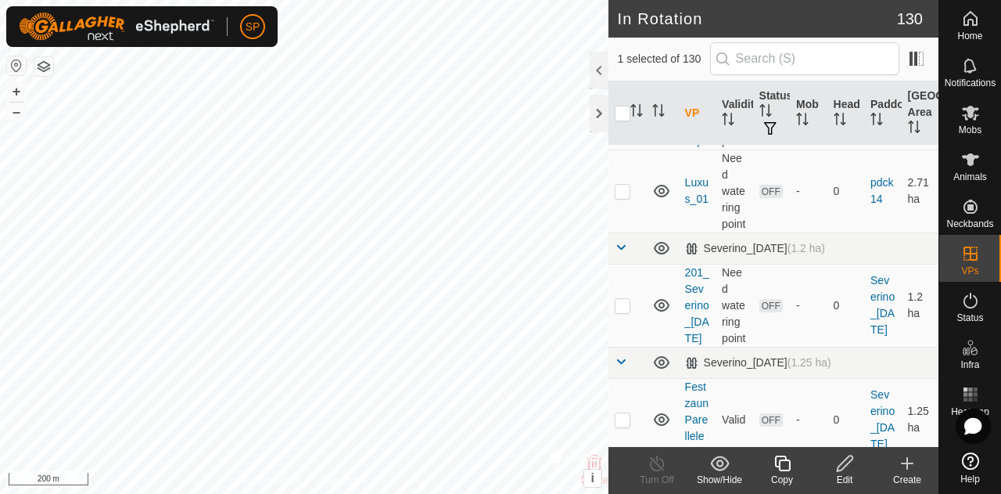
scroll to position [10797, 0]
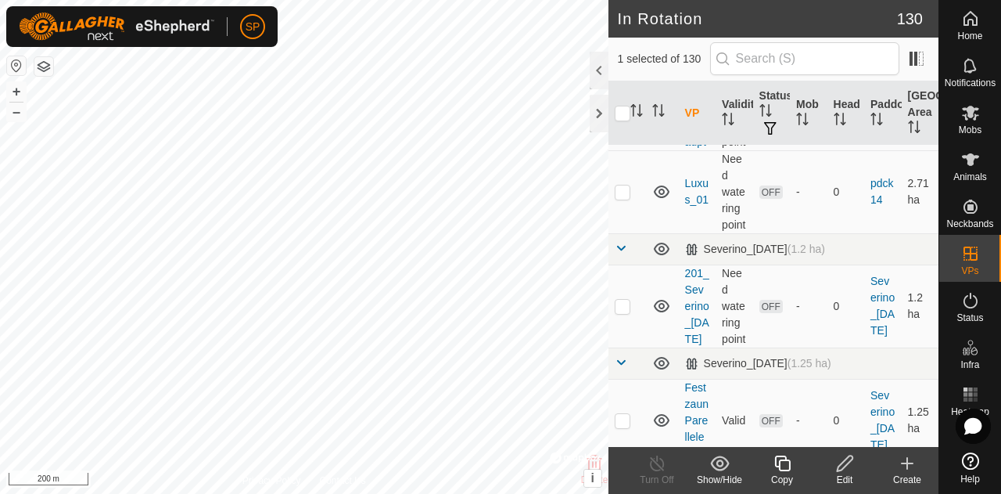
scroll to position [10954, 0]
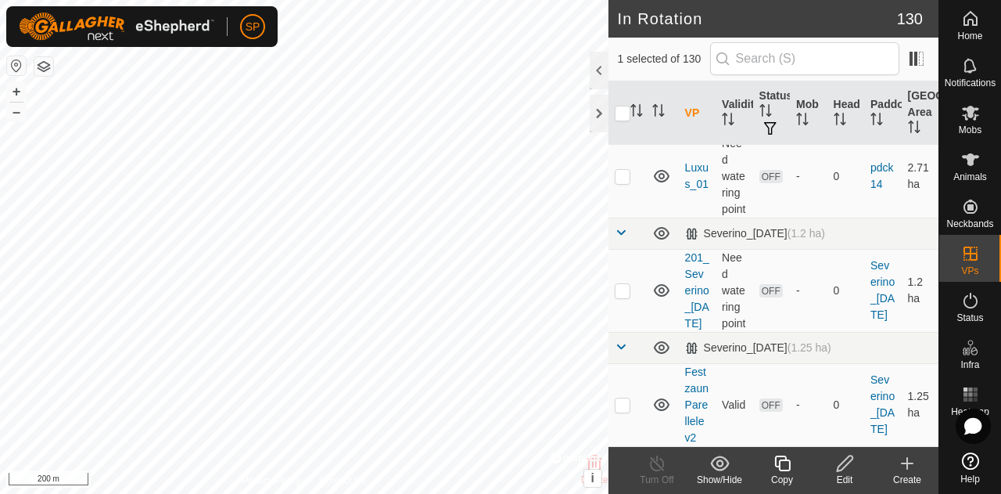
scroll to position [11423, 0]
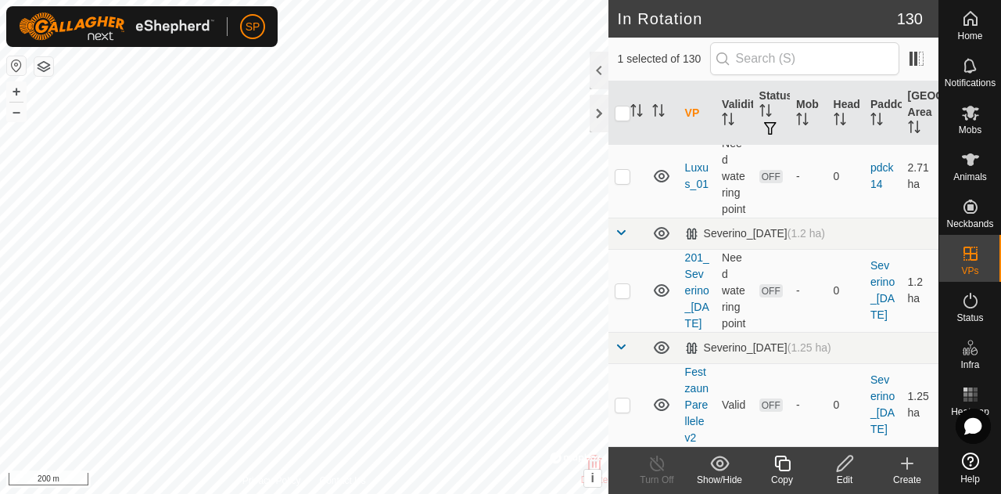
scroll to position [12127, 0]
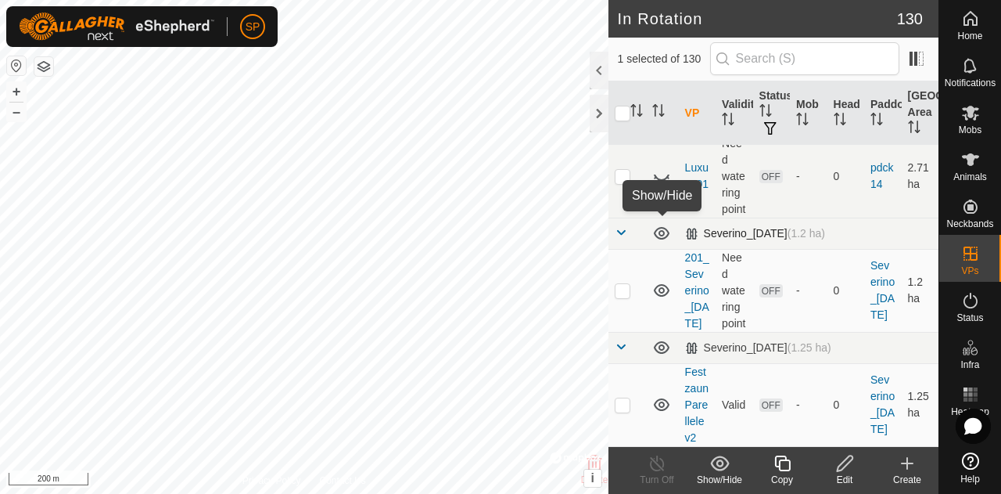
click at [662, 231] on icon at bounding box center [662, 233] width 19 height 19
click at [658, 231] on icon at bounding box center [662, 233] width 19 height 19
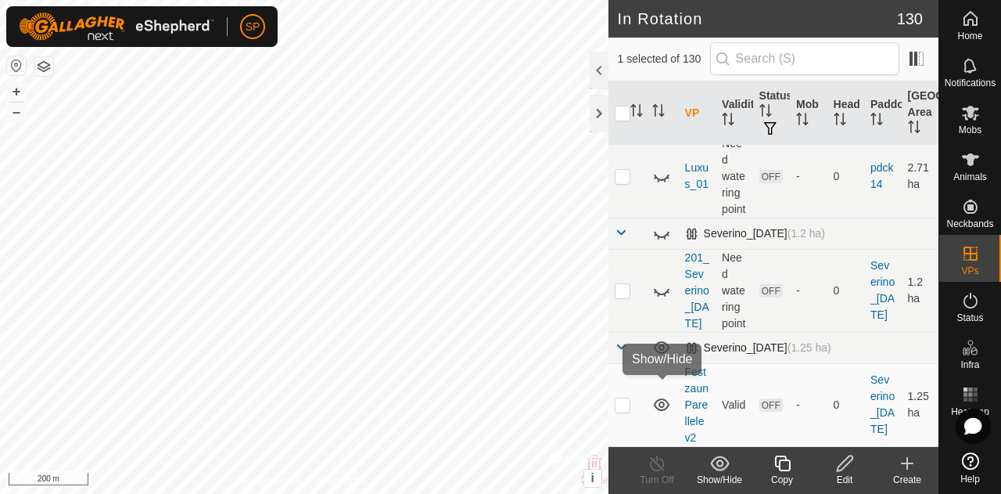
click at [662, 354] on icon at bounding box center [662, 347] width 16 height 13
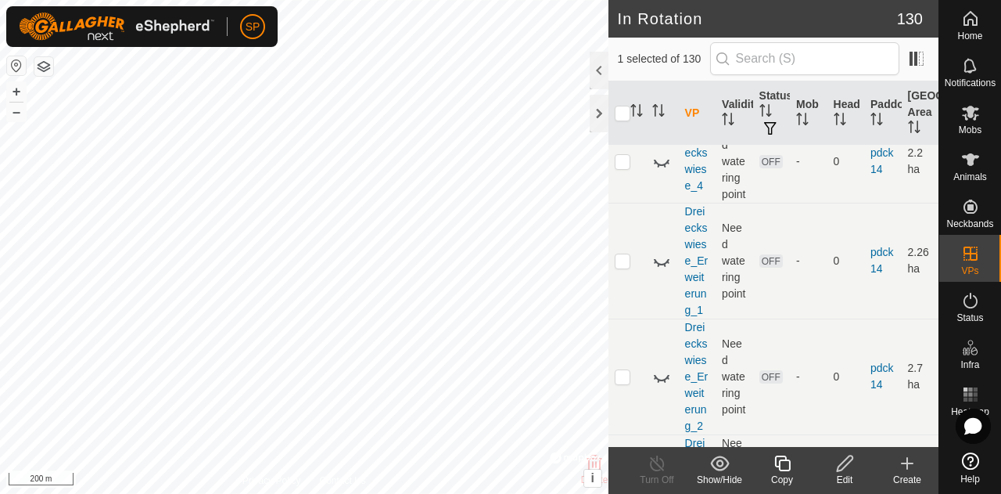
scroll to position [10448, 0]
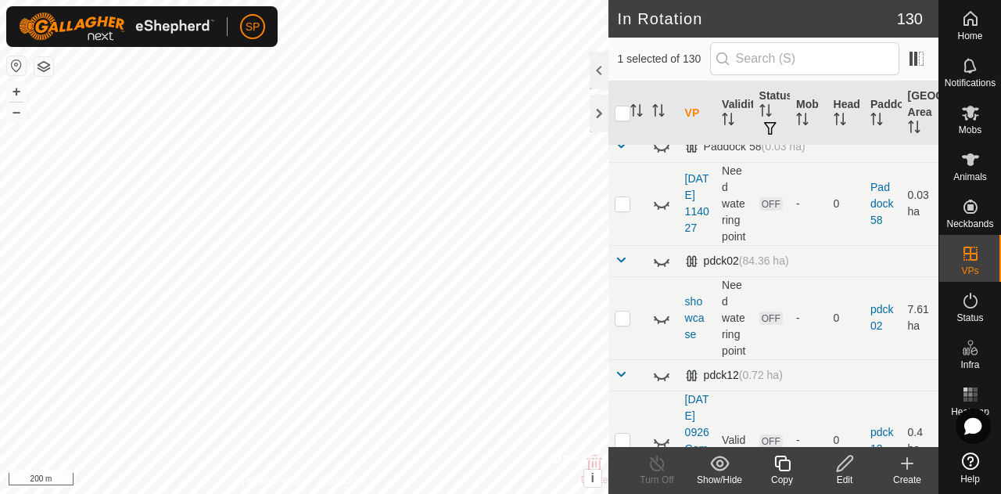
scroll to position [9822, 0]
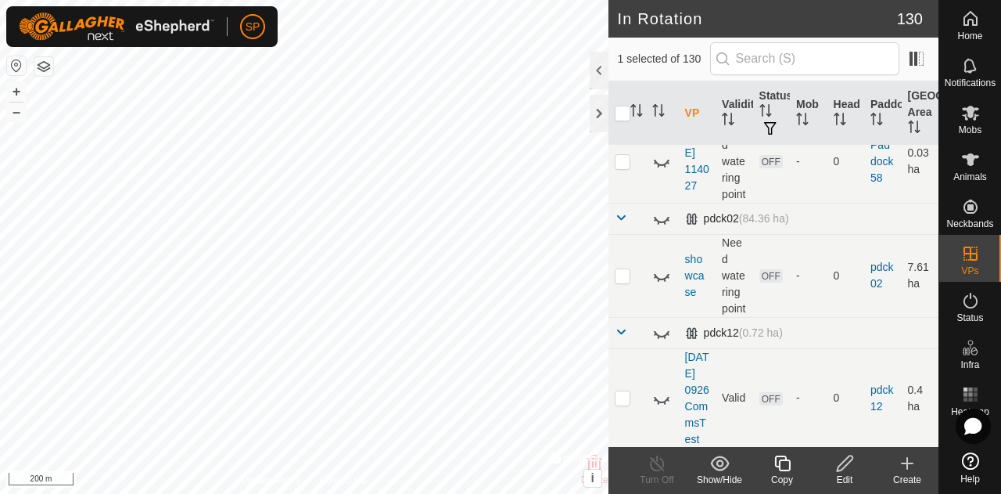
scroll to position [9979, 0]
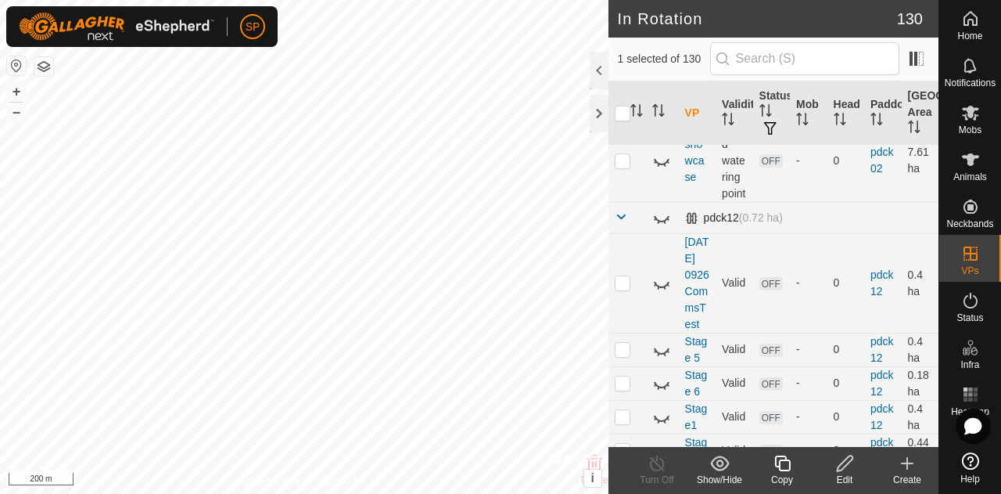
scroll to position [10135, 0]
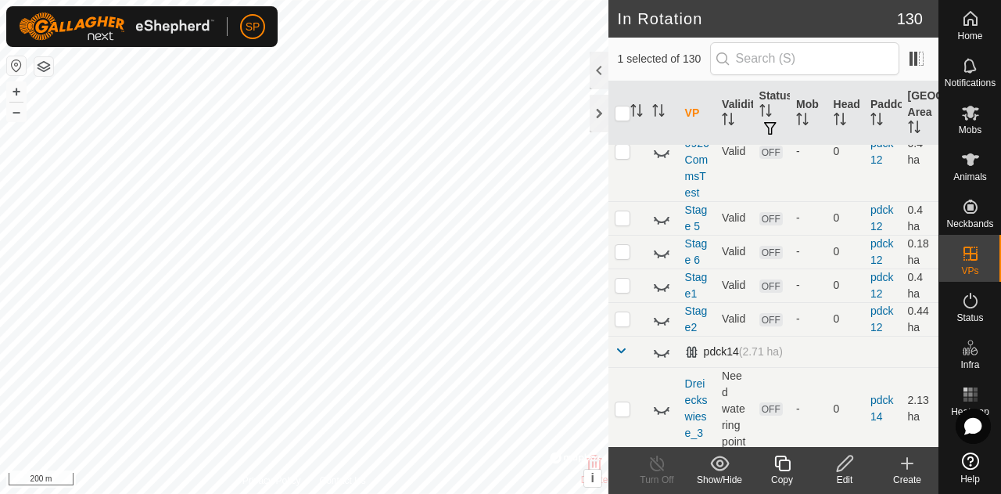
scroll to position [10214, 0]
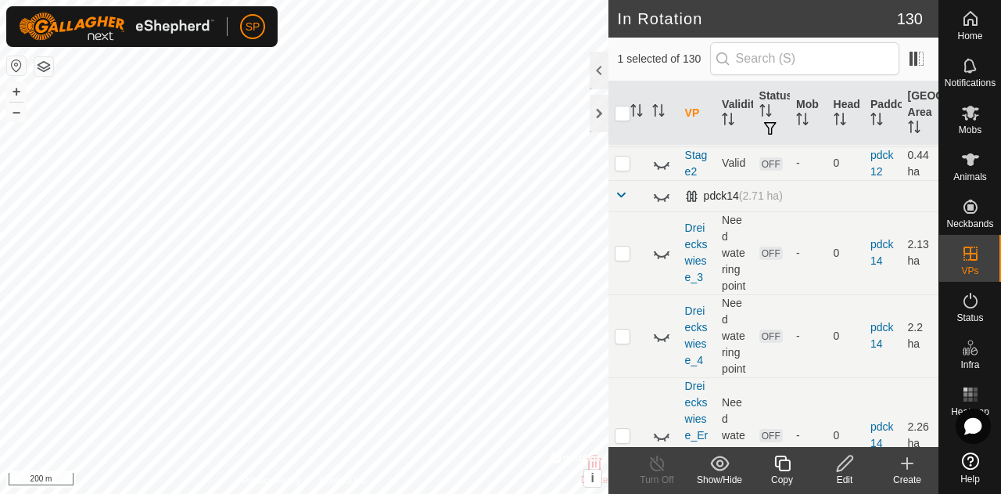
scroll to position [10370, 0]
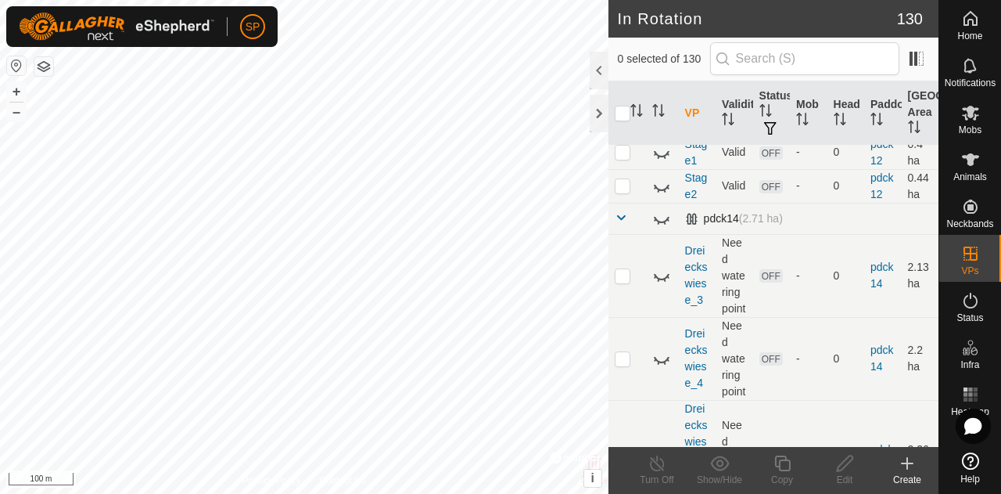
scroll to position [10292, 0]
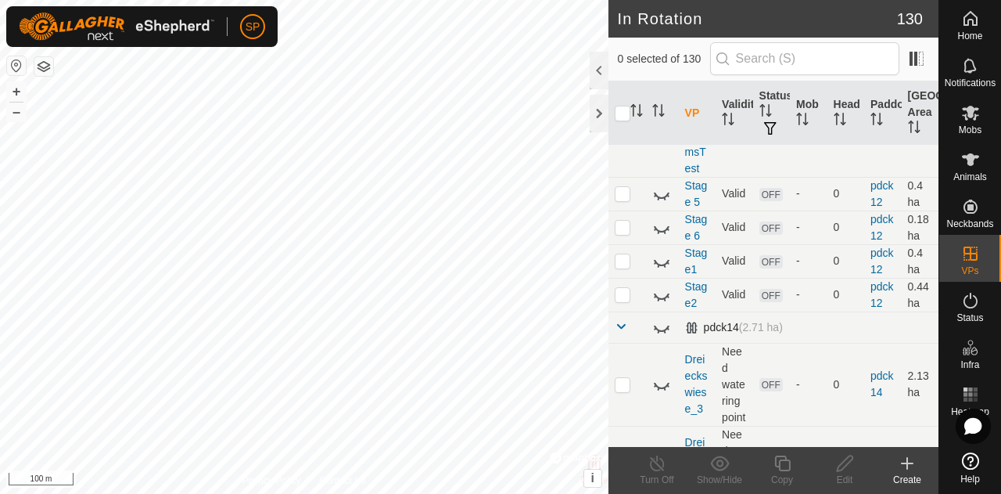
scroll to position [10135, 0]
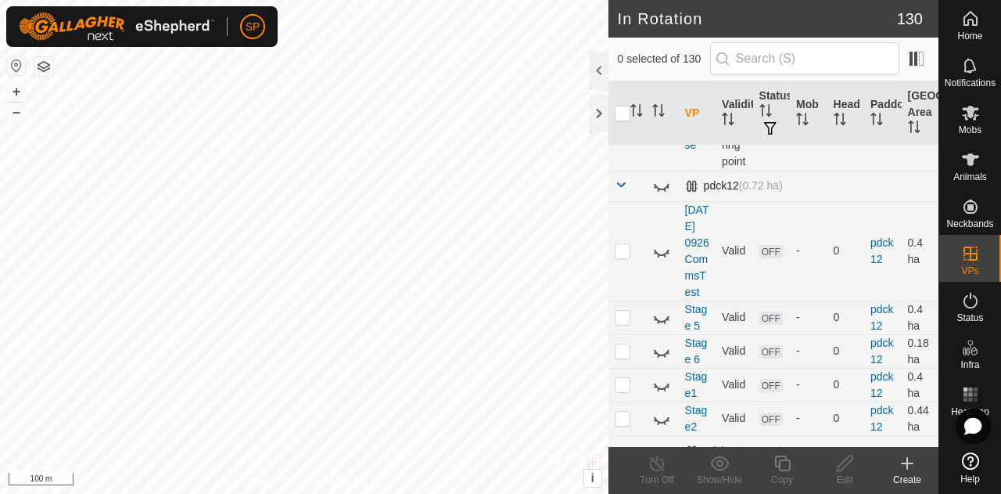
scroll to position [10057, 0]
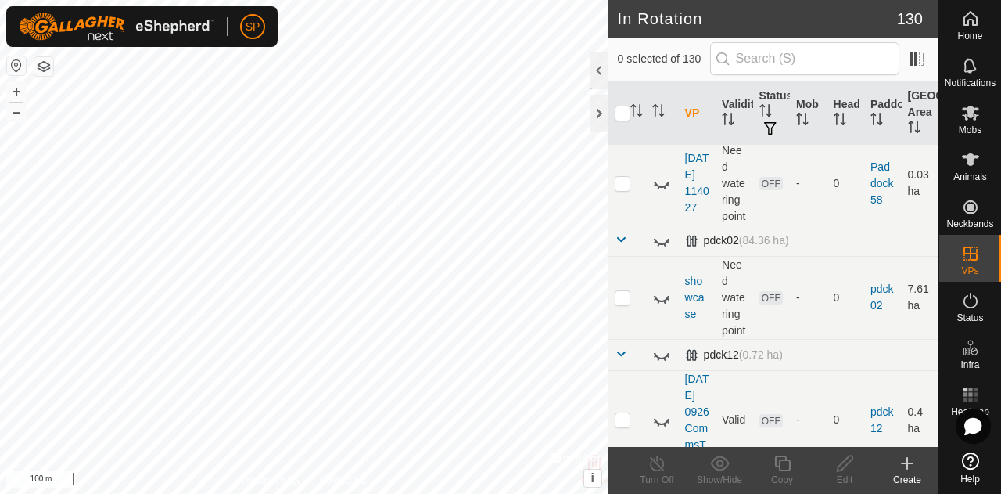
scroll to position [9901, 0]
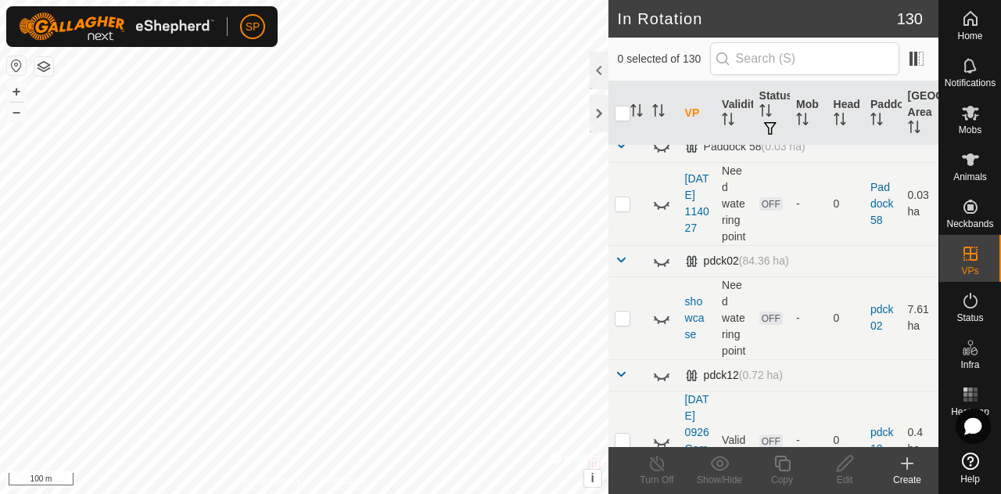
click at [598, 110] on div at bounding box center [599, 114] width 19 height 38
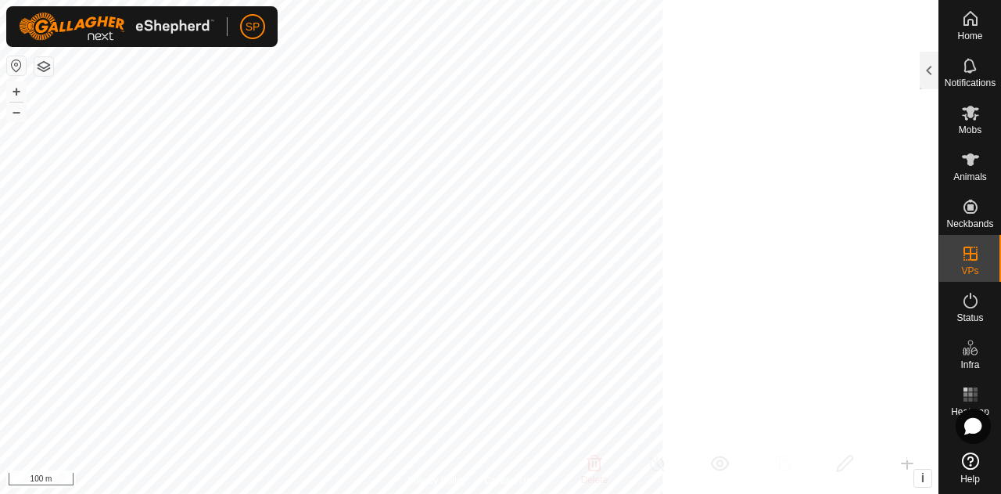
scroll to position [26143, 0]
click at [965, 160] on icon at bounding box center [971, 159] width 19 height 19
click at [925, 66] on div at bounding box center [929, 71] width 19 height 38
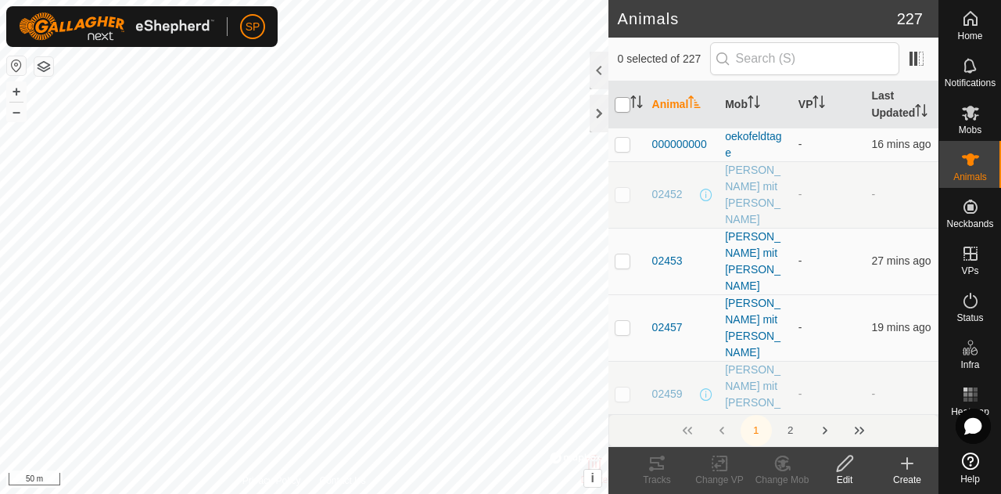
click at [620, 108] on input "checkbox" at bounding box center [623, 105] width 16 height 16
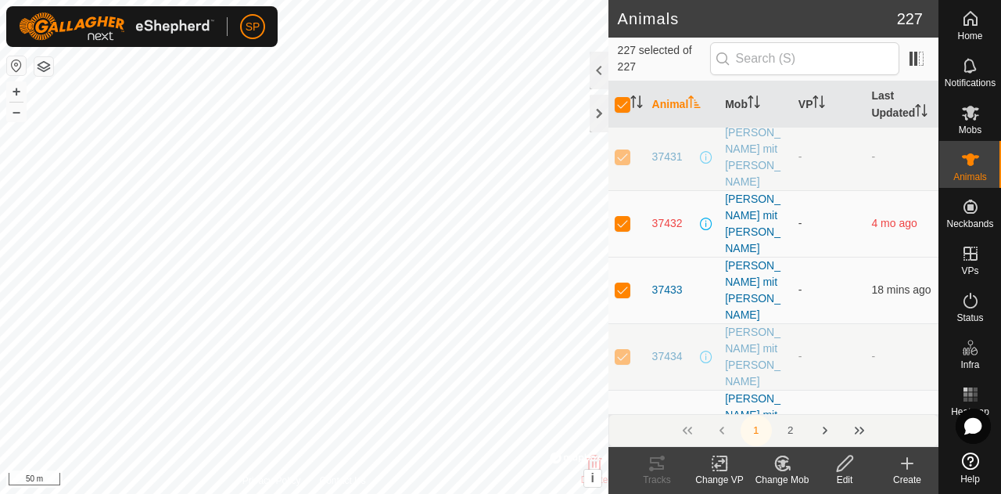
scroll to position [4616, 0]
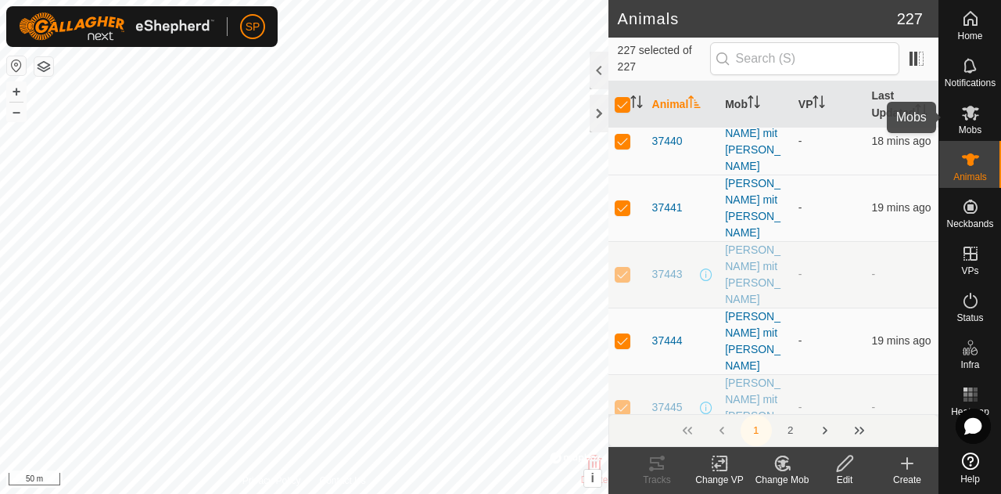
click at [965, 120] on icon at bounding box center [971, 112] width 19 height 19
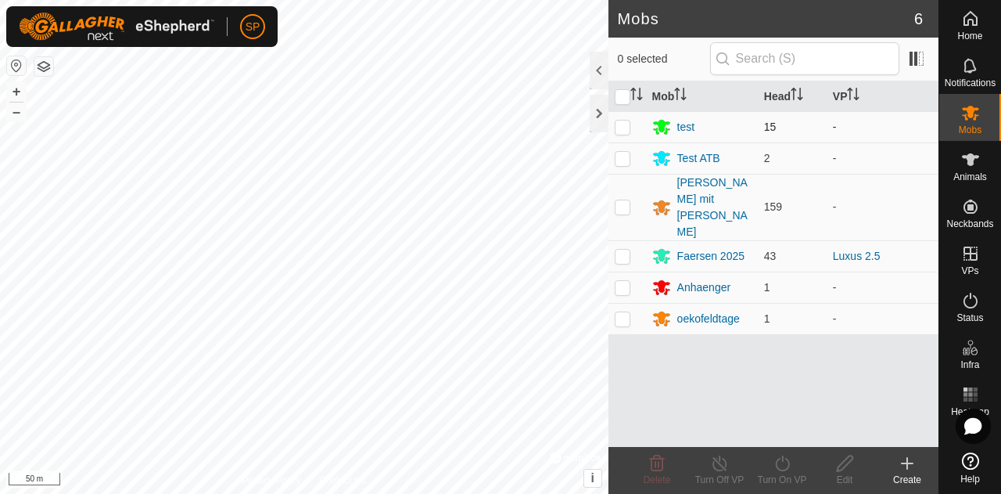
click at [624, 125] on p-checkbox at bounding box center [623, 126] width 16 height 13
click at [971, 160] on icon at bounding box center [970, 159] width 17 height 13
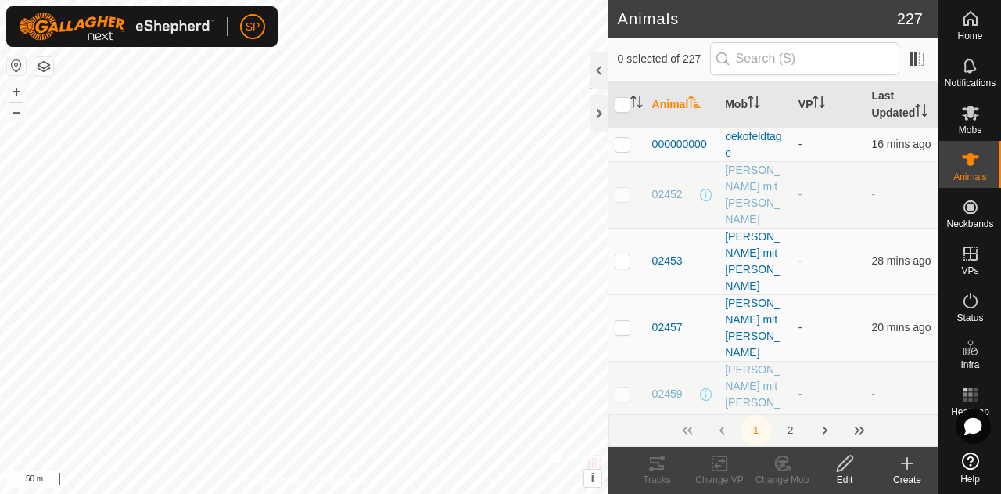
click at [624, 113] on input "checkbox" at bounding box center [623, 105] width 16 height 16
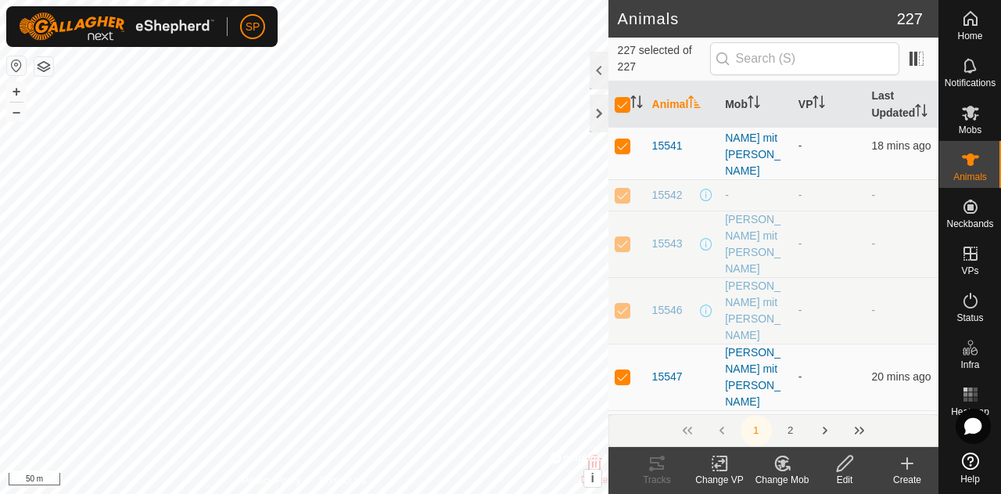
scroll to position [1095, 0]
click at [623, 109] on input "checkbox" at bounding box center [623, 105] width 16 height 16
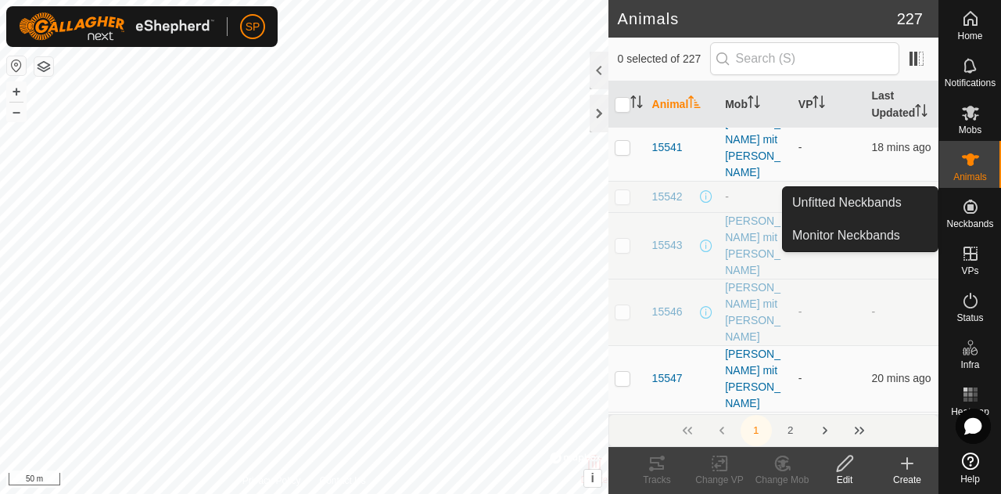
click at [969, 213] on icon at bounding box center [971, 207] width 14 height 14
click at [965, 202] on icon at bounding box center [971, 206] width 19 height 19
click at [848, 198] on link "Unfitted Neckbands" at bounding box center [860, 202] width 155 height 31
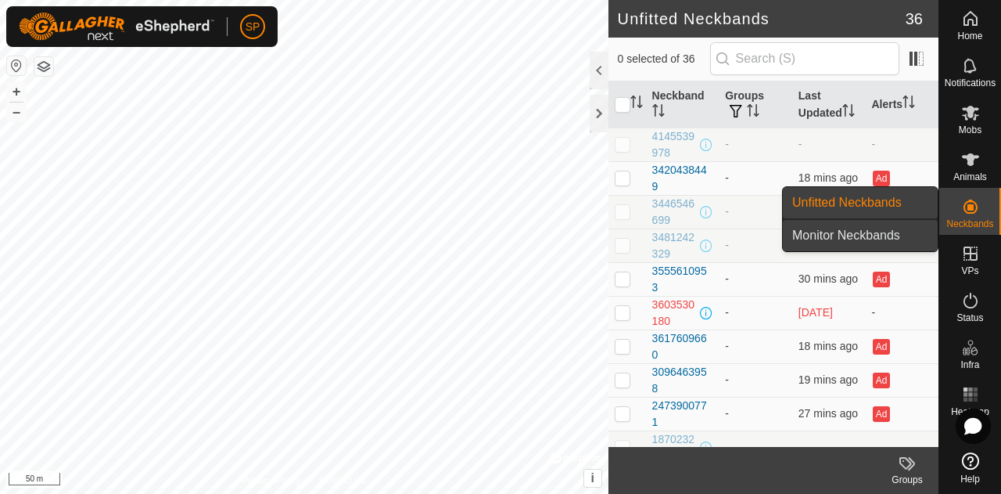
click at [836, 221] on link "Monitor Neckbands" at bounding box center [860, 235] width 155 height 31
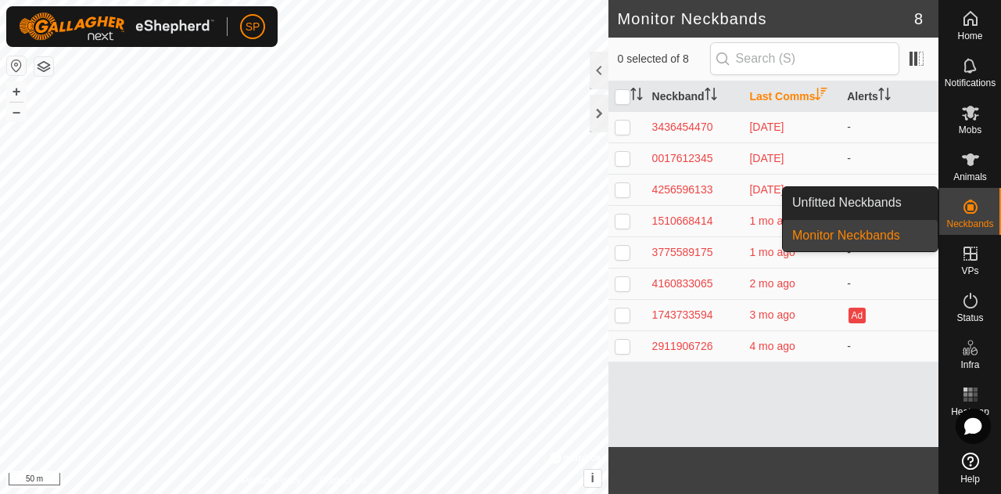
click at [821, 238] on link "Monitor Neckbands" at bounding box center [860, 235] width 155 height 31
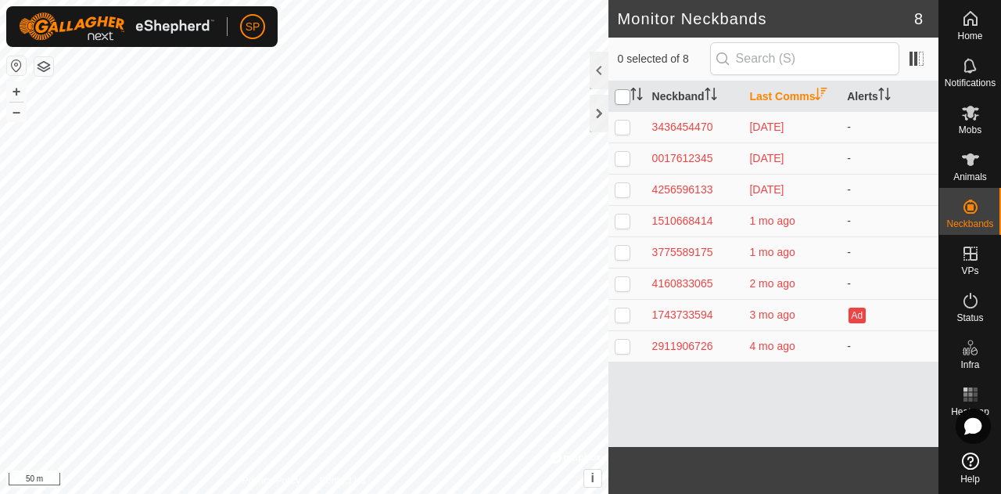
click at [627, 99] on input "checkbox" at bounding box center [623, 97] width 16 height 16
click at [626, 102] on input "checkbox" at bounding box center [623, 97] width 16 height 16
click at [919, 53] on span at bounding box center [916, 58] width 25 height 25
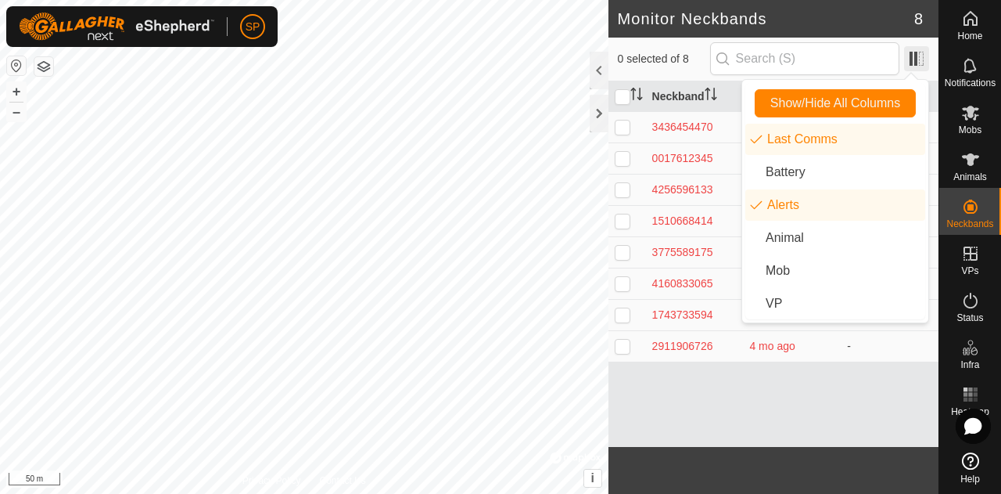
click at [919, 53] on span at bounding box center [916, 58] width 25 height 25
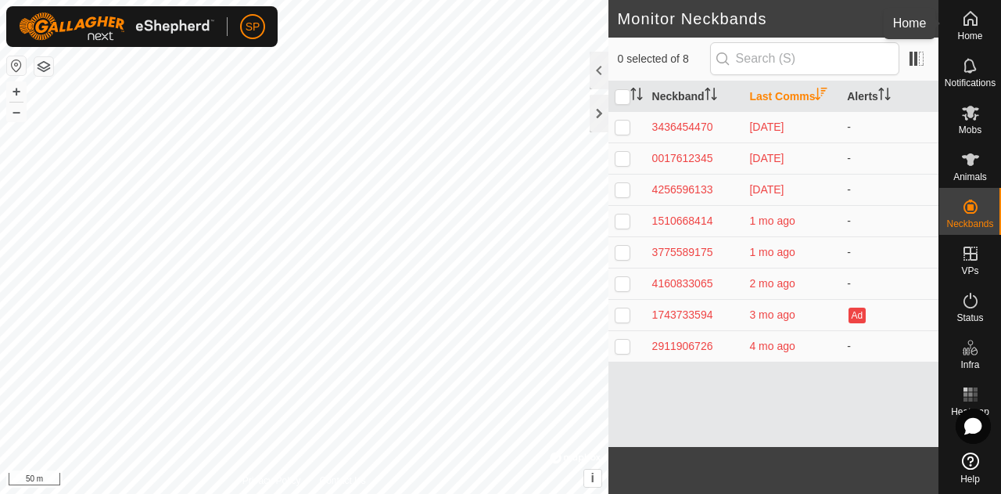
click at [971, 20] on icon at bounding box center [971, 18] width 19 height 19
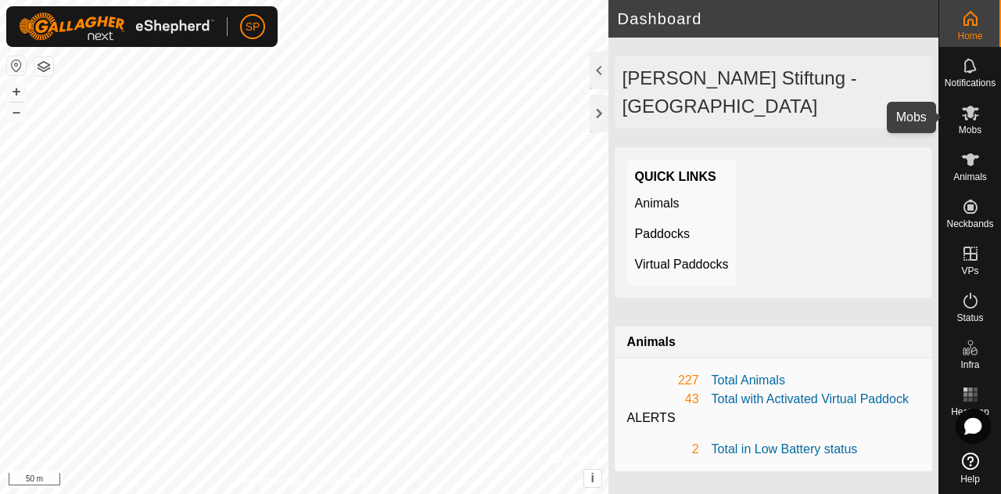
click at [973, 120] on icon at bounding box center [970, 113] width 17 height 15
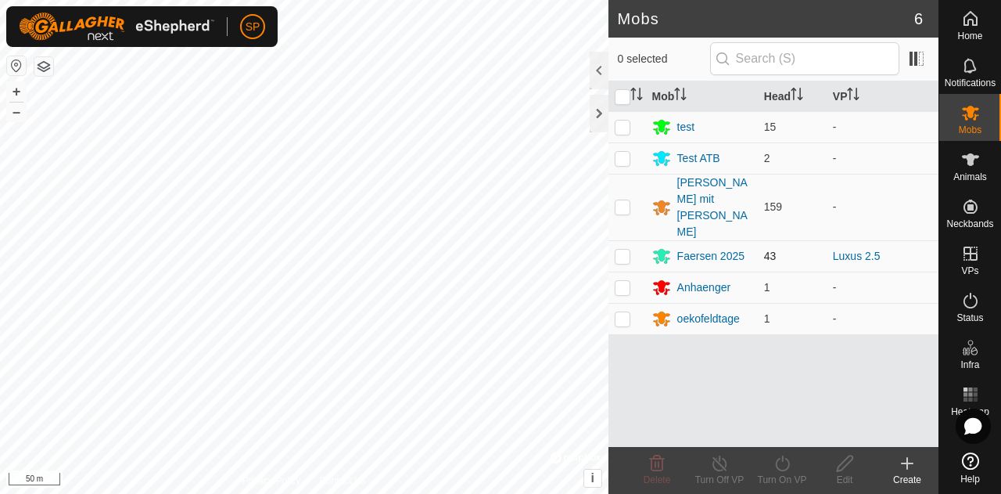
click at [625, 250] on p-checkbox at bounding box center [623, 256] width 16 height 13
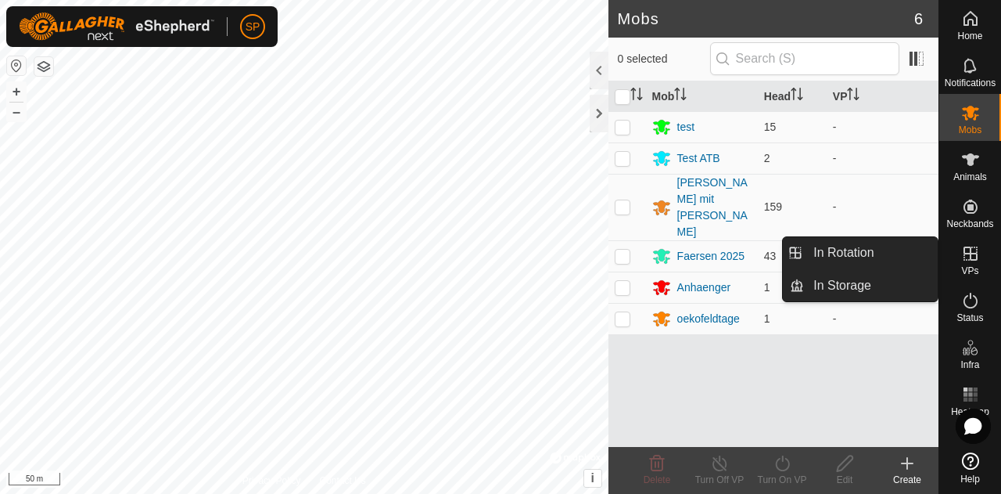
click at [964, 264] on es-virtualpaddocks-svg-icon at bounding box center [971, 253] width 28 height 25
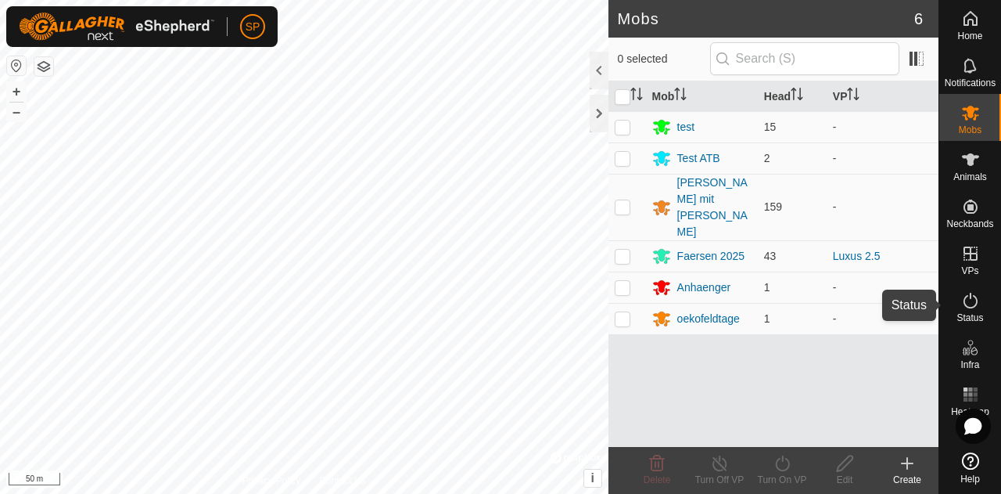
click at [972, 307] on icon at bounding box center [971, 301] width 14 height 16
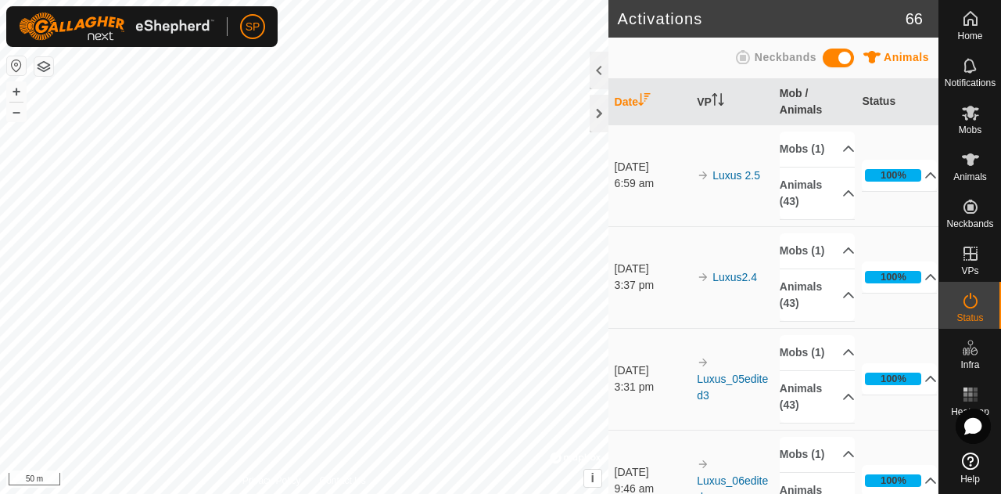
click at [835, 58] on span at bounding box center [838, 58] width 31 height 19
click at [834, 53] on span at bounding box center [838, 58] width 31 height 19
click at [602, 113] on div at bounding box center [599, 114] width 19 height 38
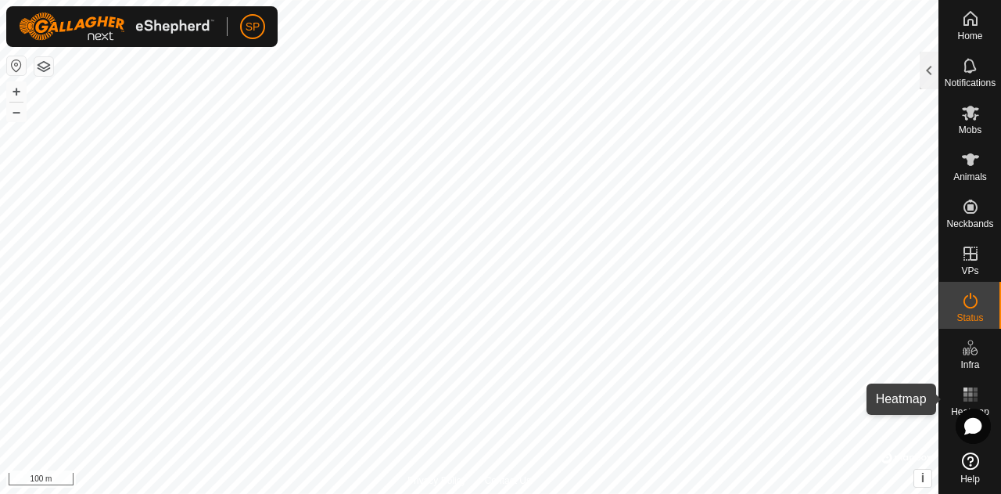
click at [967, 387] on icon at bounding box center [971, 394] width 19 height 19
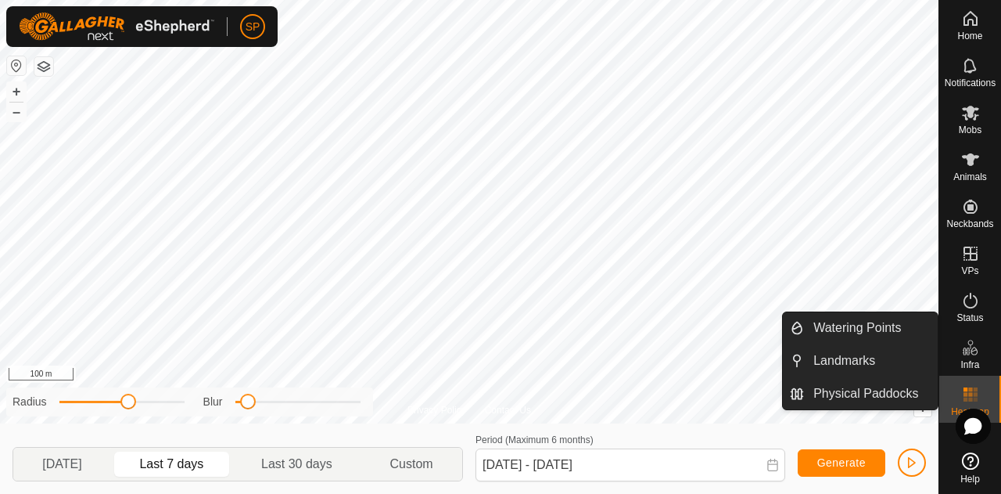
click at [969, 351] on icon at bounding box center [971, 347] width 19 height 19
click at [843, 354] on link "Landmarks" at bounding box center [871, 360] width 134 height 31
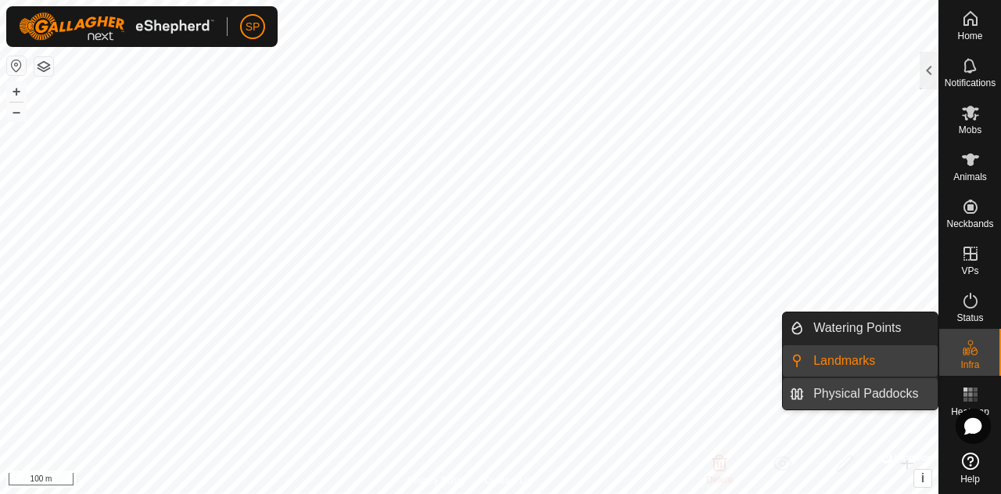
click at [862, 385] on link "Physical Paddocks" at bounding box center [871, 393] width 134 height 31
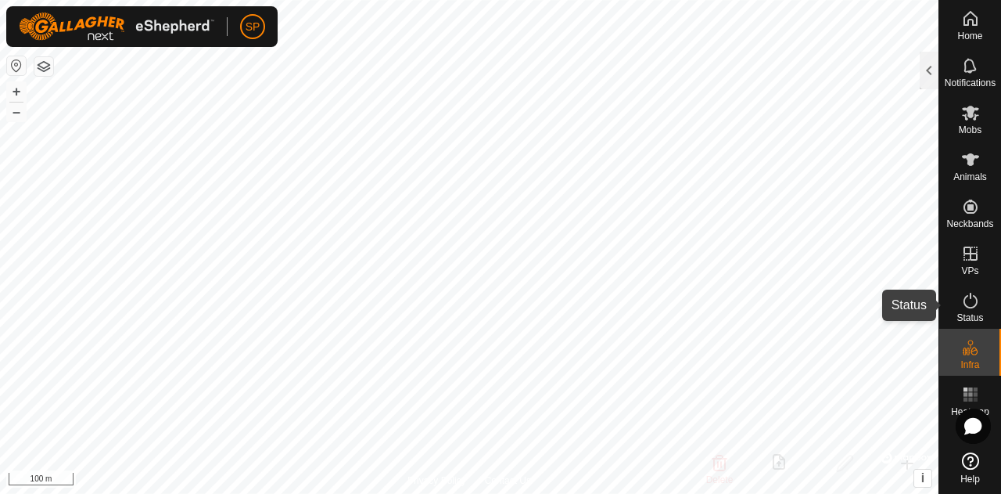
click at [978, 305] on icon at bounding box center [971, 300] width 19 height 19
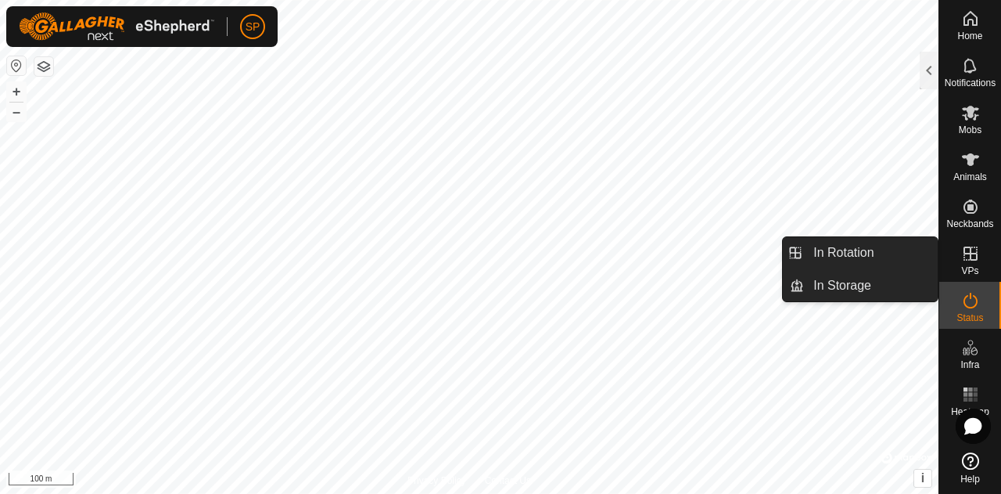
click at [959, 254] on es-virtualpaddocks-svg-icon at bounding box center [971, 253] width 28 height 25
click at [971, 246] on icon at bounding box center [971, 253] width 19 height 19
click at [846, 250] on link "In Rotation" at bounding box center [871, 252] width 134 height 31
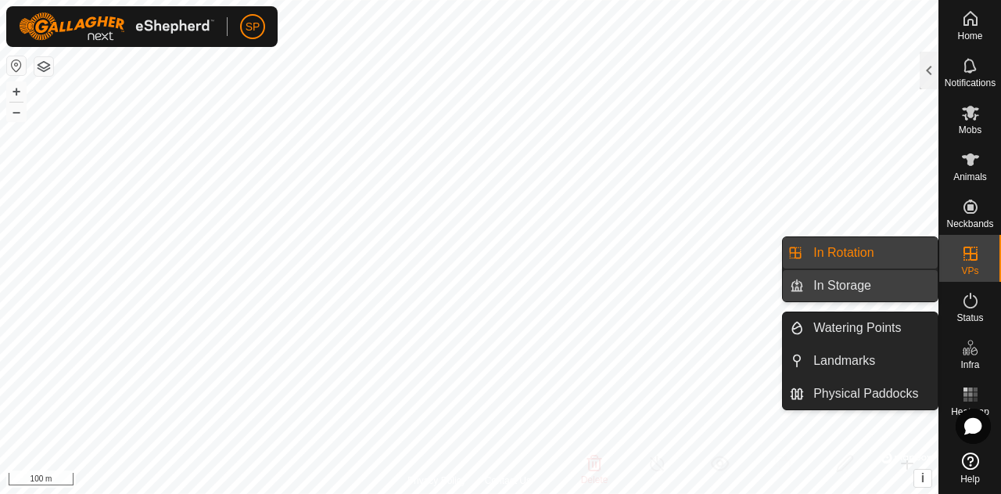
click at [848, 282] on link "In Storage" at bounding box center [871, 285] width 134 height 31
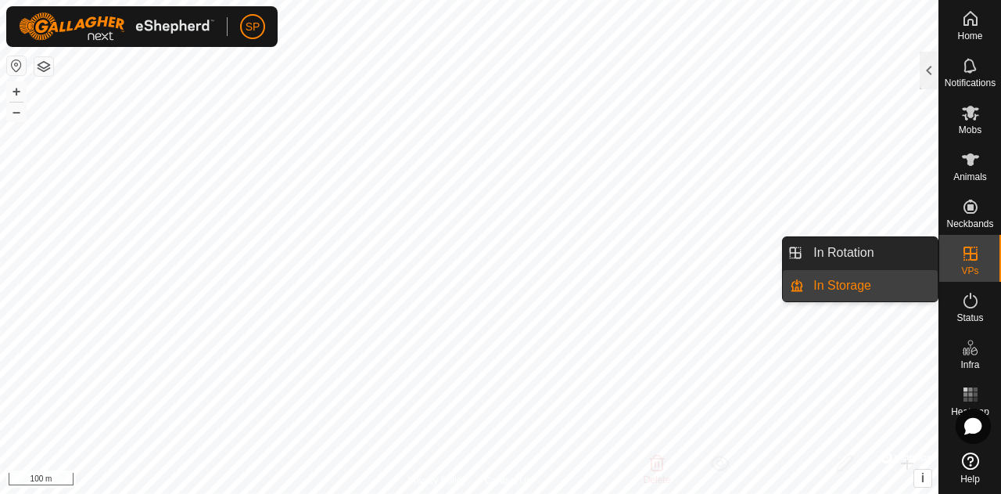
click at [848, 282] on link "In Storage" at bounding box center [871, 285] width 134 height 31
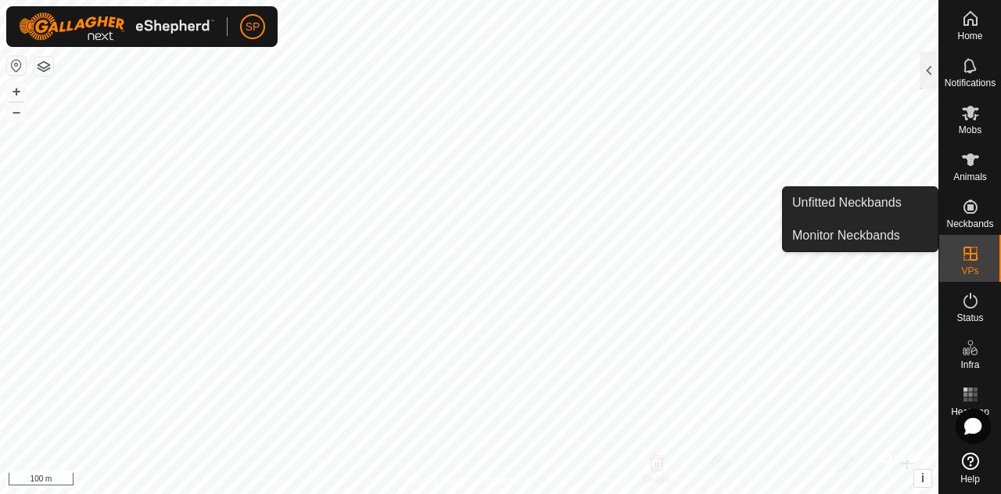
click at [971, 203] on icon at bounding box center [971, 206] width 19 height 19
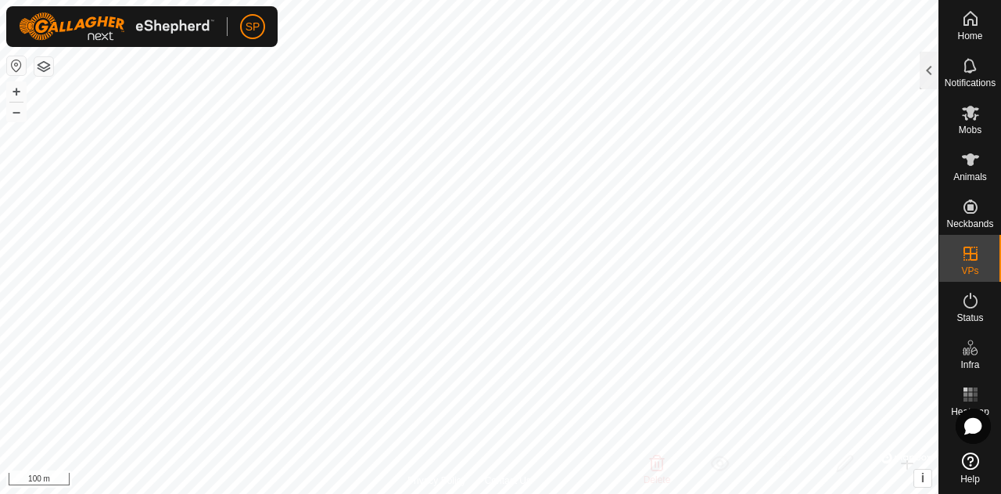
click at [47, 69] on button "button" at bounding box center [43, 66] width 19 height 19
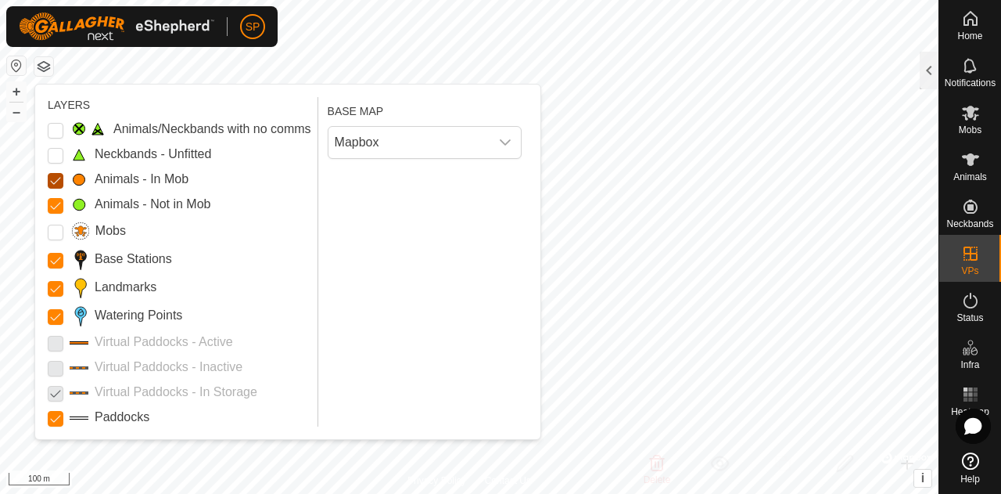
click at [58, 184] on Mob "Animals - In Mob" at bounding box center [56, 181] width 16 height 16
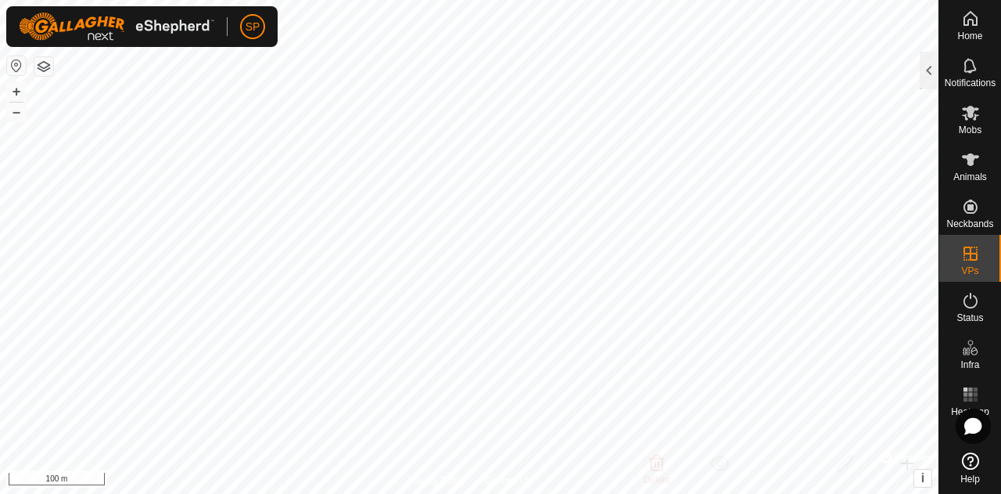
click at [41, 65] on button "button" at bounding box center [43, 66] width 19 height 19
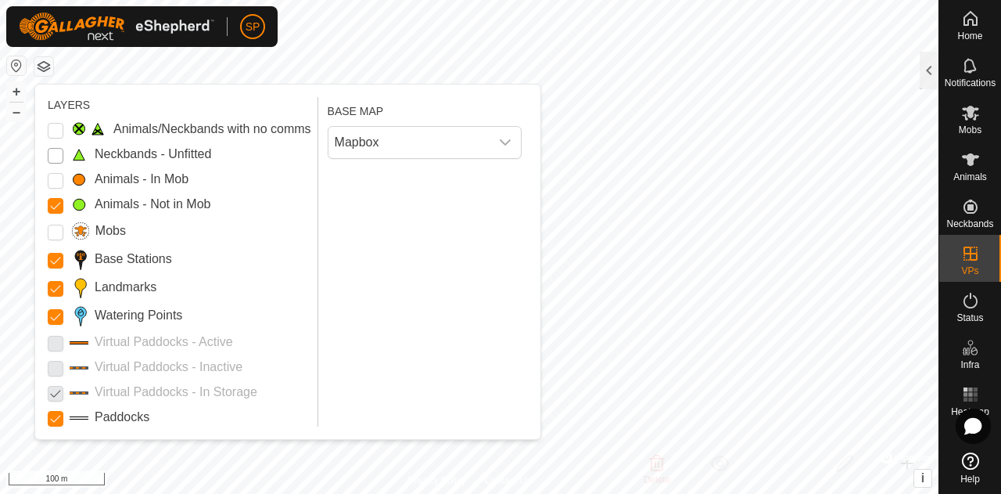
click at [55, 154] on Unfitted "Neckbands - Unfitted" at bounding box center [56, 156] width 16 height 16
click at [54, 176] on Mob "Animals - In Mob" at bounding box center [56, 181] width 16 height 16
